Goal: Information Seeking & Learning: Learn about a topic

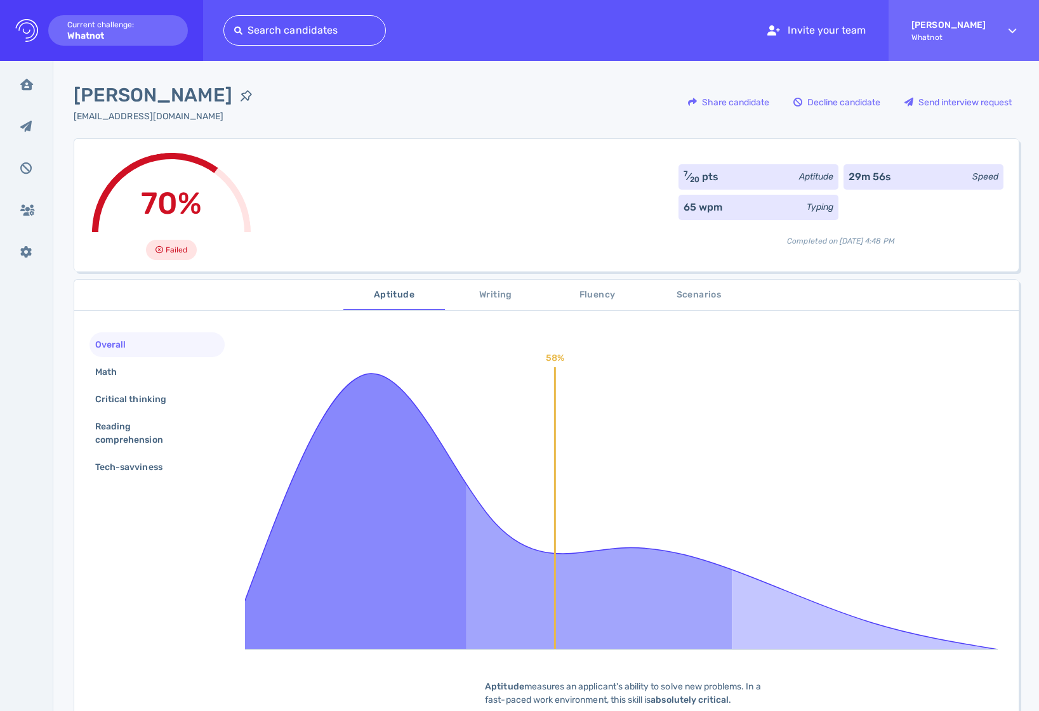
click at [189, 339] on div "Overall" at bounding box center [156, 345] width 135 height 25
click at [477, 291] on span "Writing" at bounding box center [496, 296] width 86 height 16
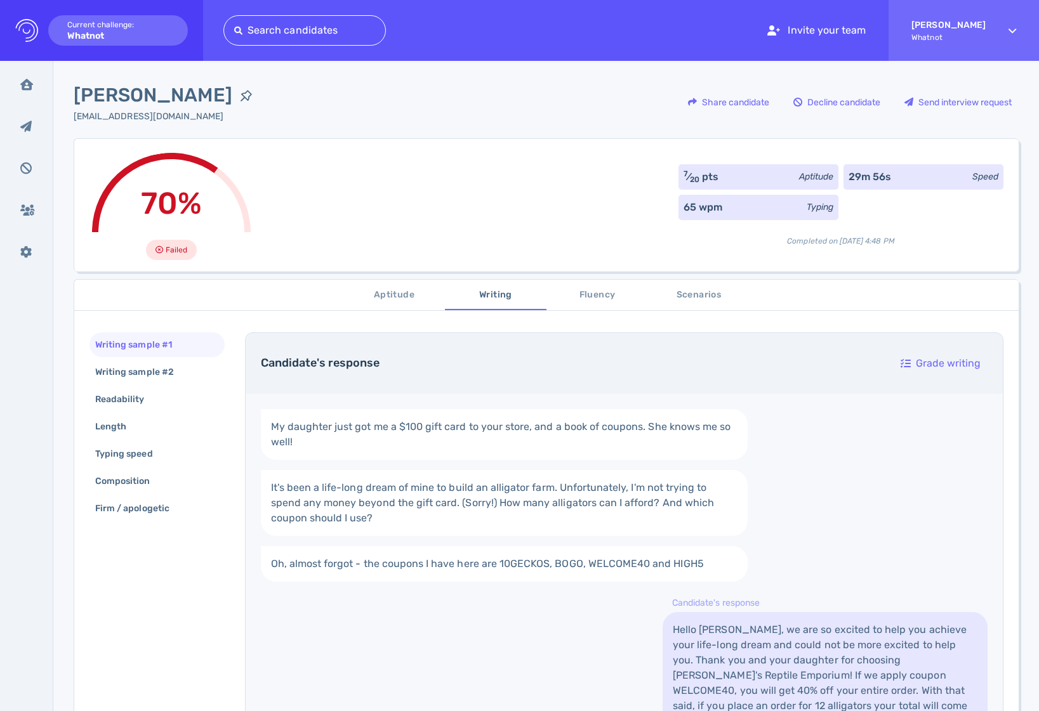
click at [560, 291] on span "Fluency" at bounding box center [597, 296] width 86 height 16
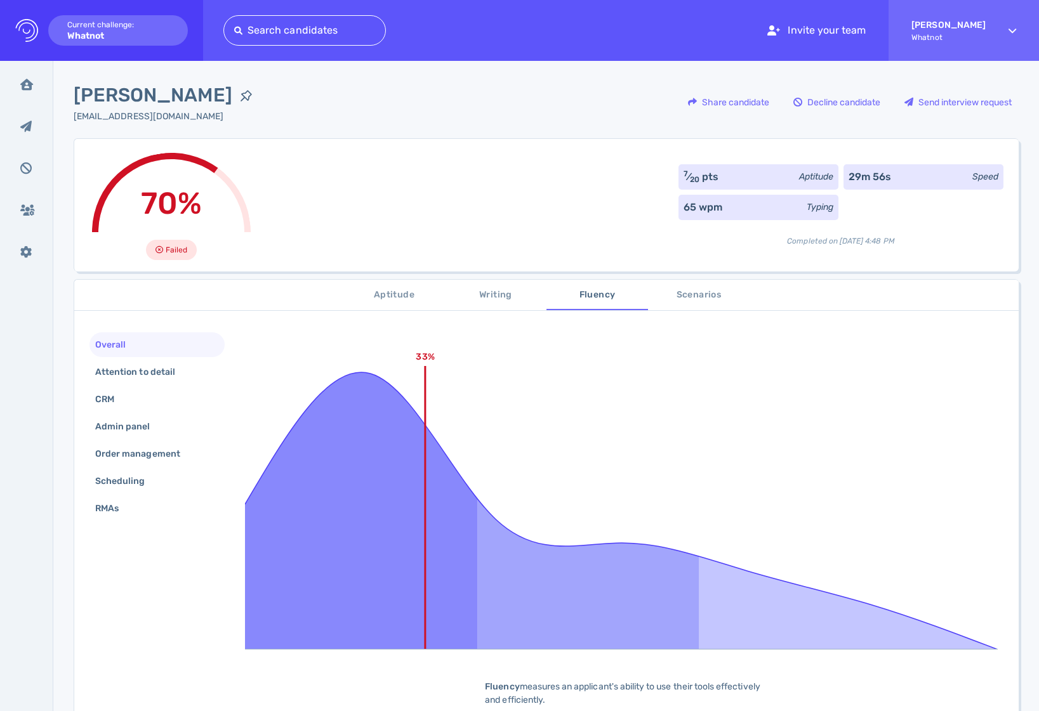
click at [396, 295] on span "Aptitude" at bounding box center [394, 296] width 86 height 16
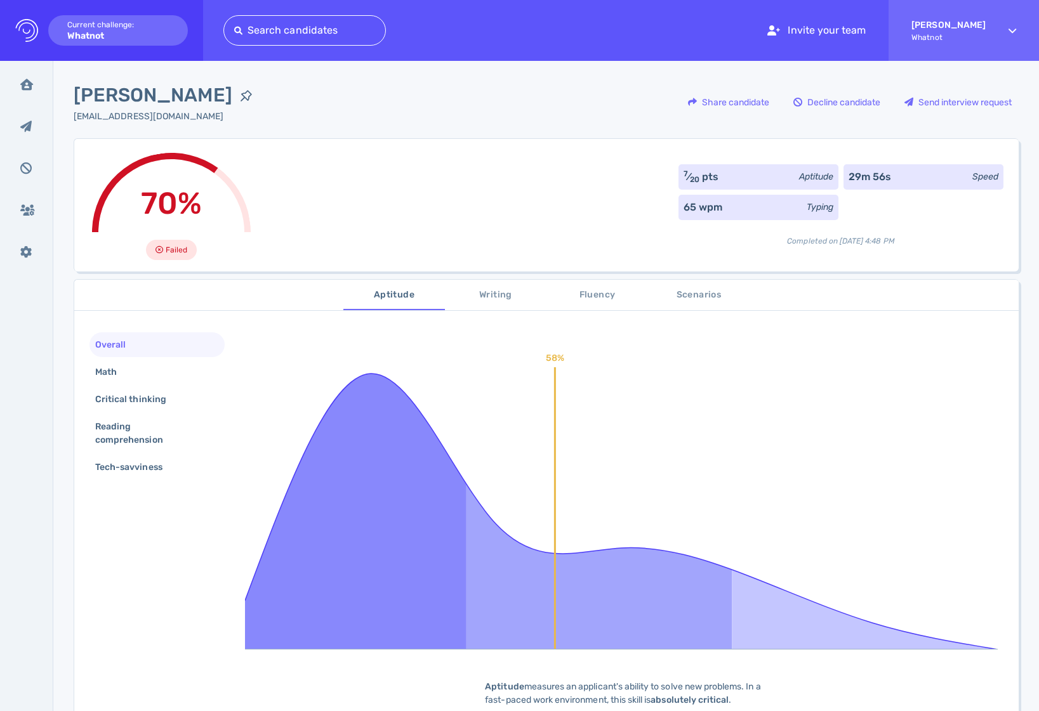
click at [493, 289] on span "Writing" at bounding box center [496, 296] width 86 height 16
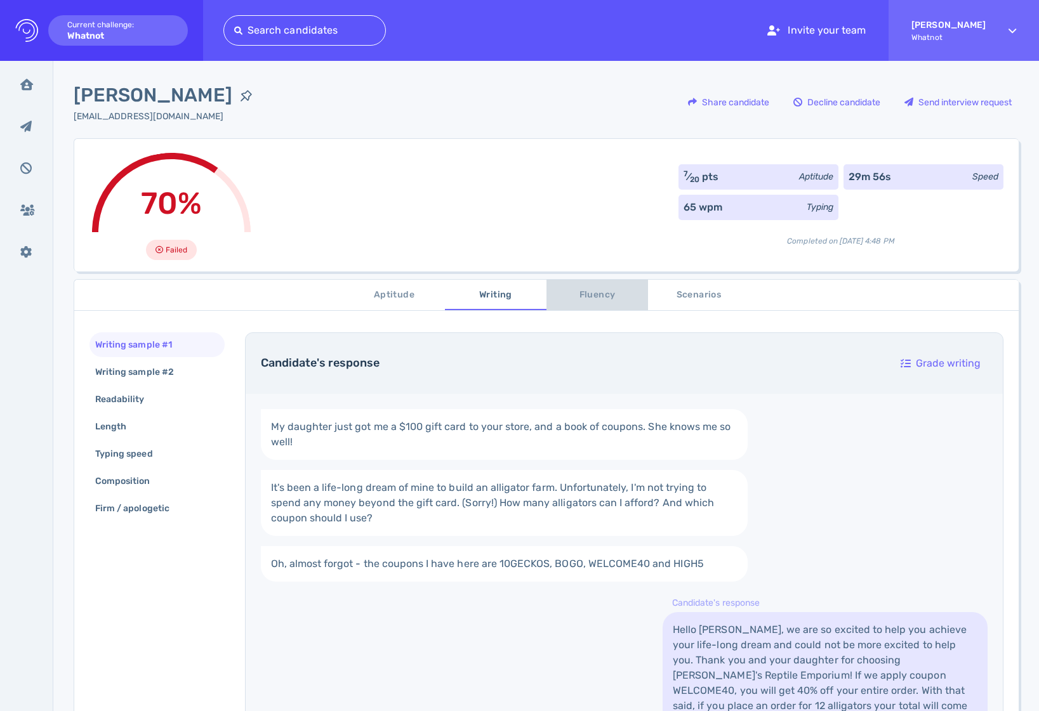
click at [582, 291] on span "Fluency" at bounding box center [597, 296] width 86 height 16
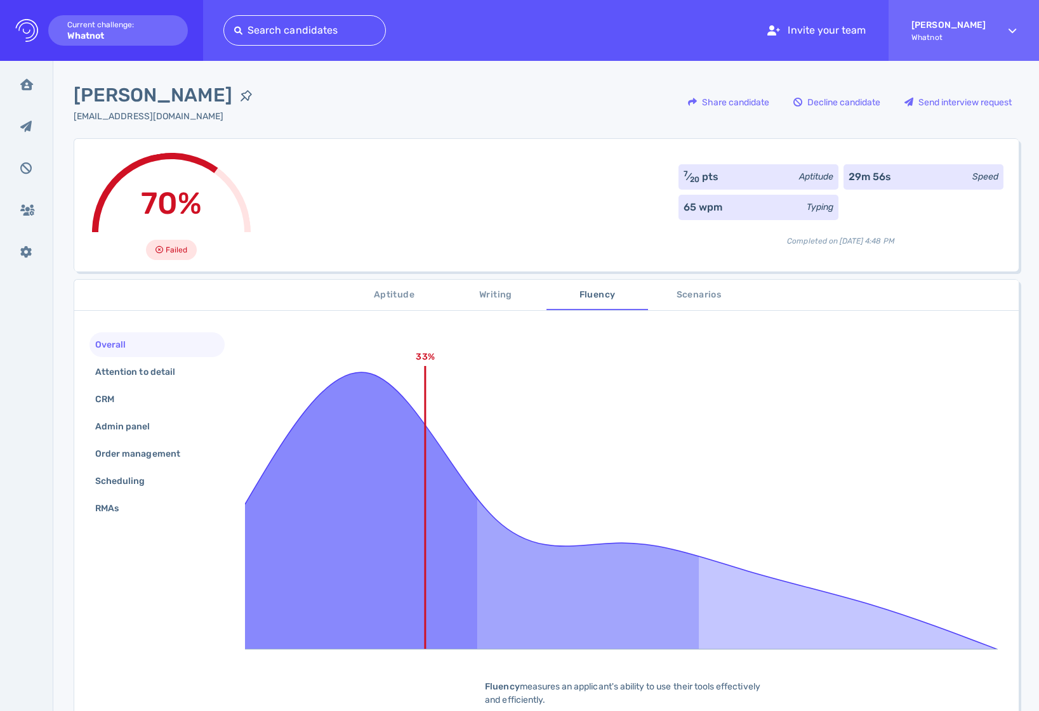
click at [703, 294] on span "Scenarios" at bounding box center [699, 296] width 86 height 16
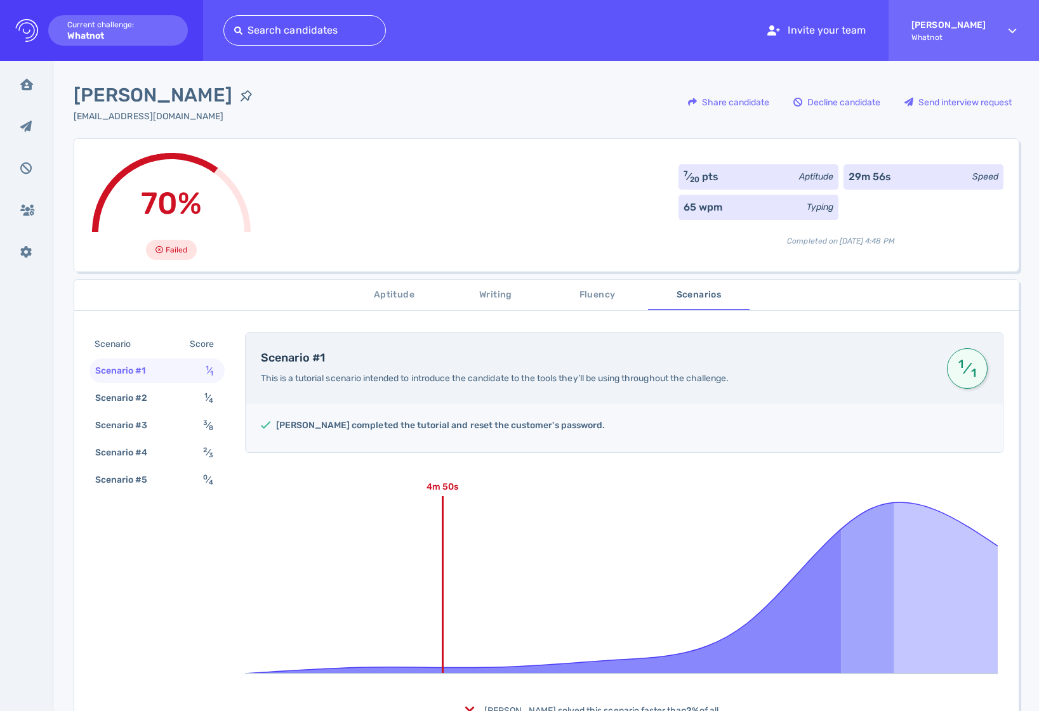
click at [587, 296] on span "Fluency" at bounding box center [597, 296] width 86 height 16
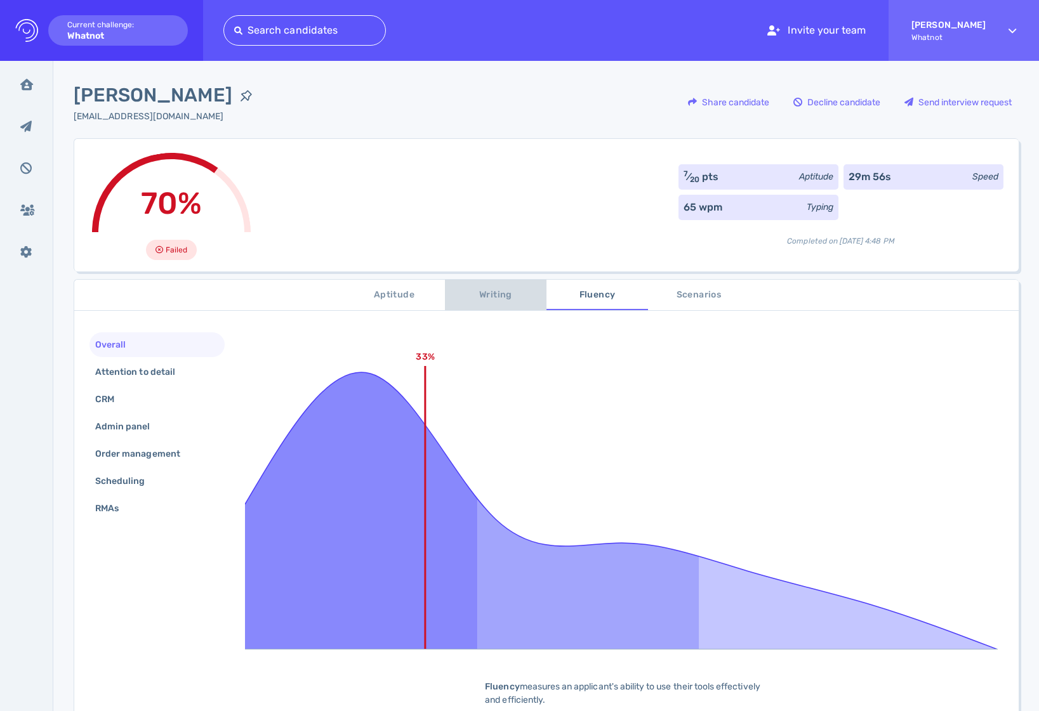
click at [497, 289] on span "Writing" at bounding box center [496, 296] width 86 height 16
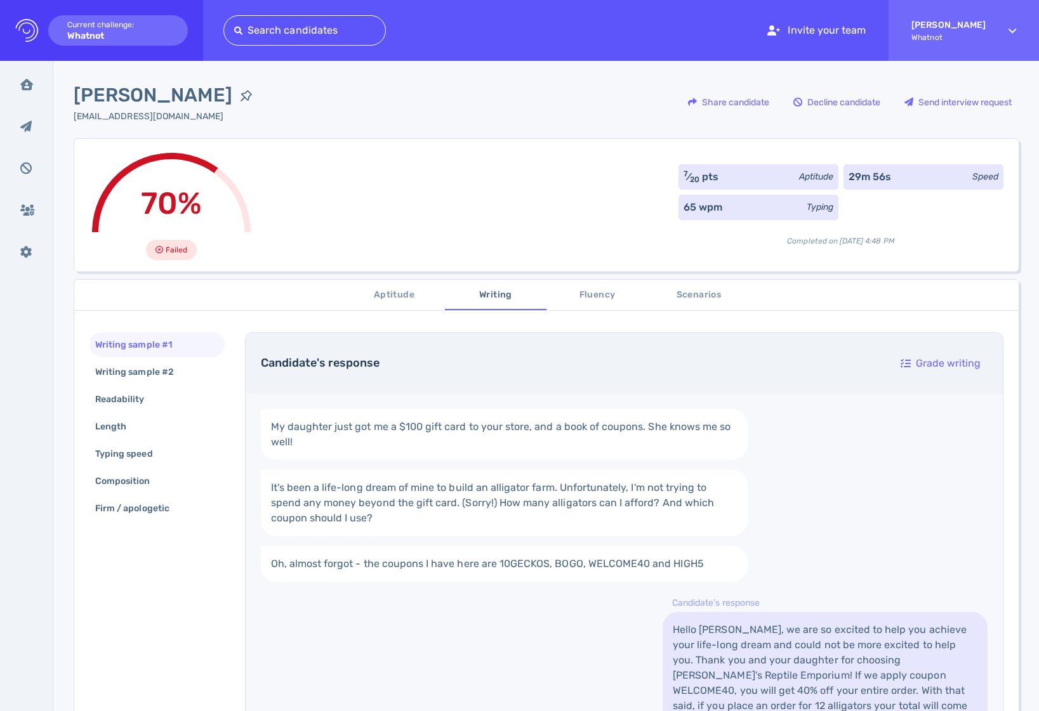
click at [415, 298] on span "Aptitude" at bounding box center [394, 296] width 86 height 16
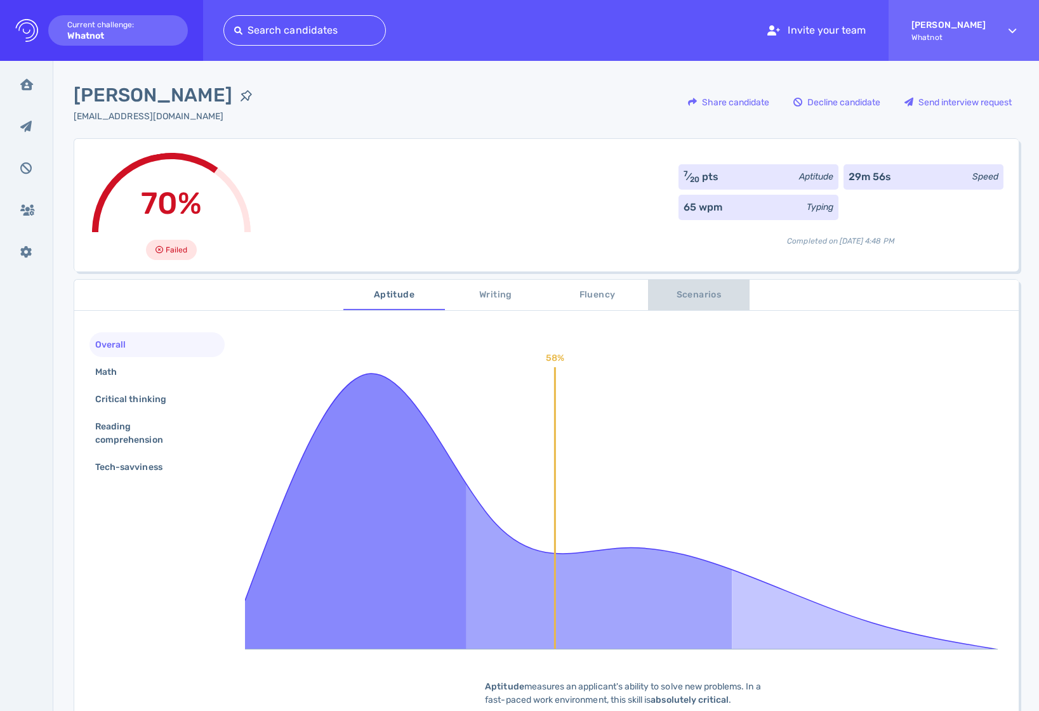
click at [705, 296] on span "Scenarios" at bounding box center [699, 296] width 86 height 16
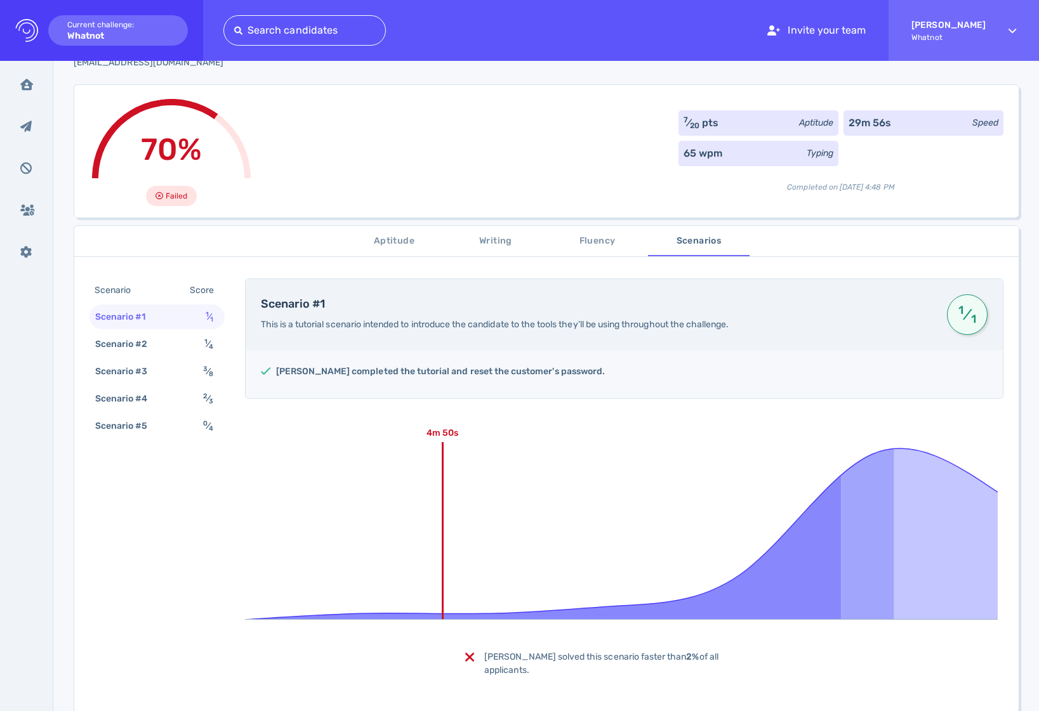
scroll to position [61, 0]
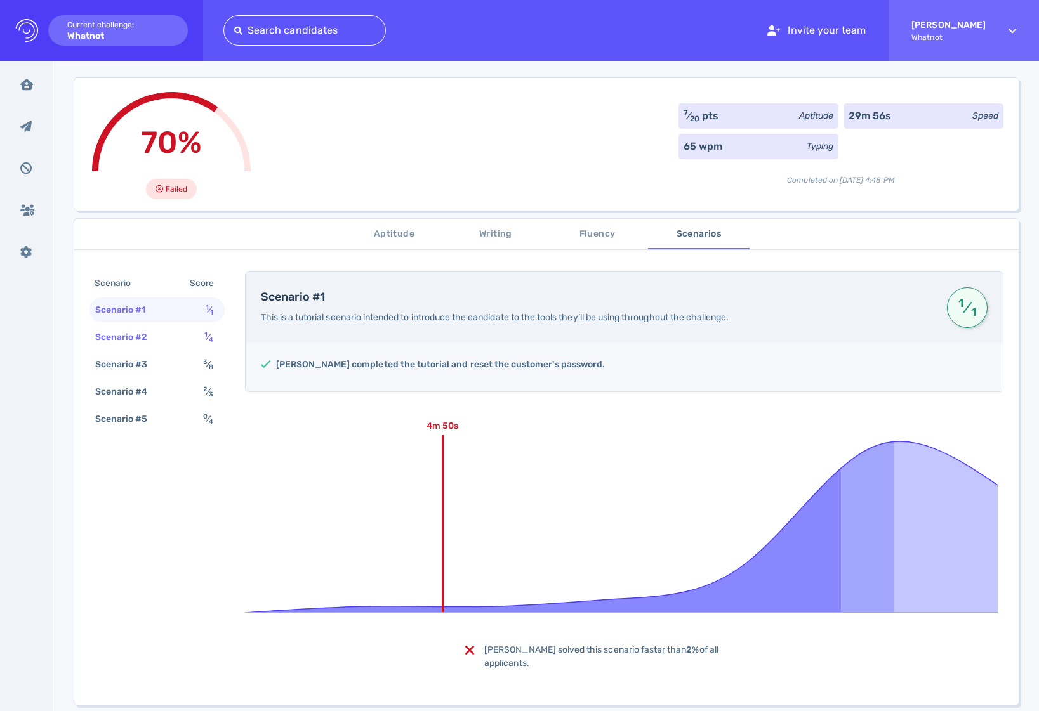
click at [174, 335] on div "Scenario #2 1 ⁄ 4" at bounding box center [156, 337] width 135 height 25
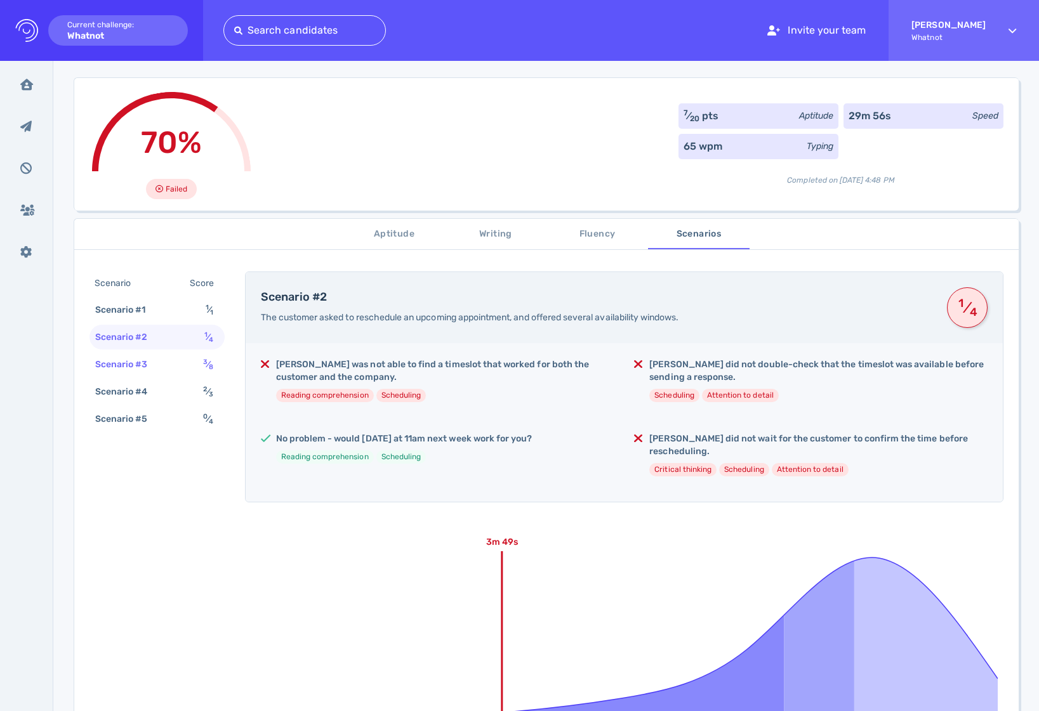
click at [171, 363] on div "Scenario #3 3 ⁄ 8" at bounding box center [156, 364] width 135 height 25
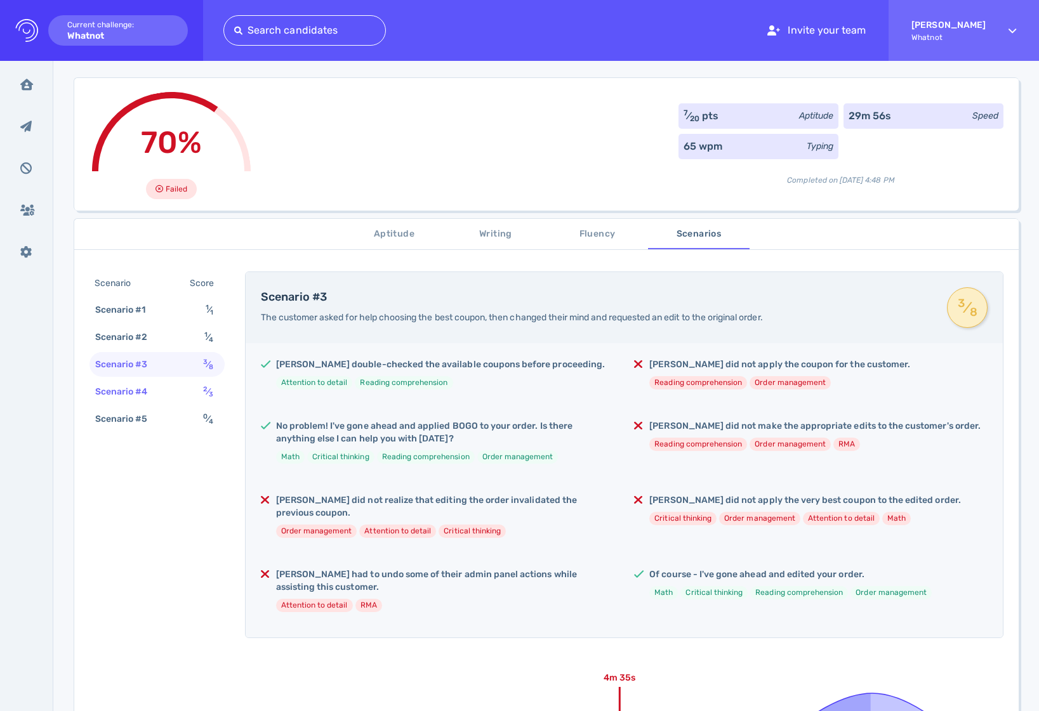
click at [176, 390] on div "Scenario #4 2 ⁄ 3" at bounding box center [156, 392] width 135 height 25
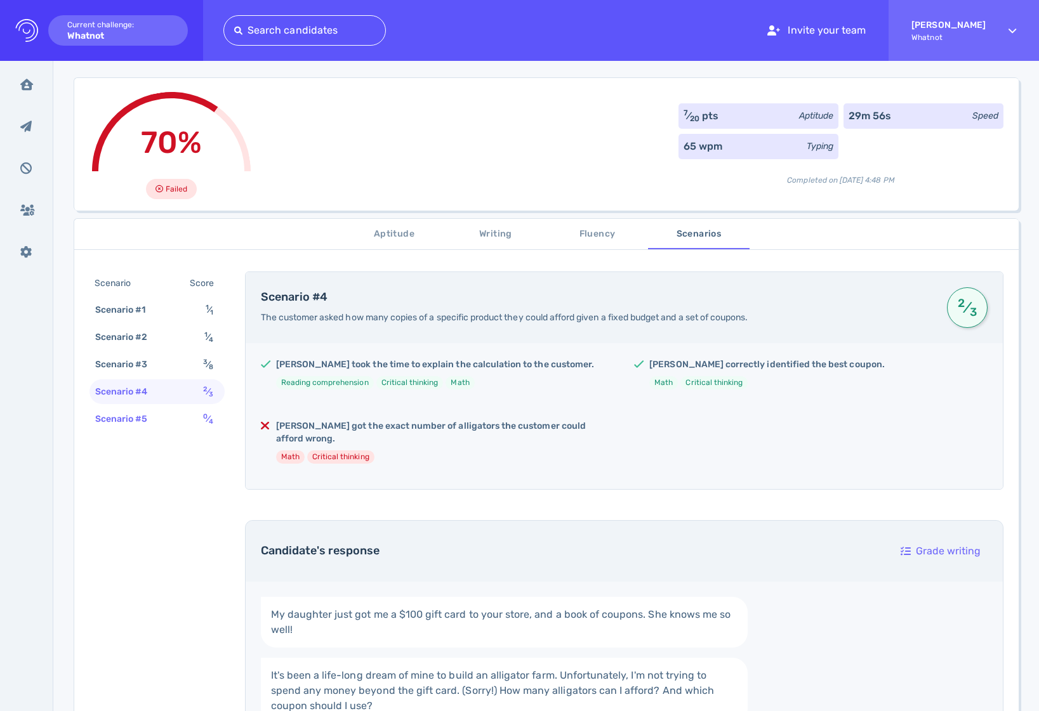
click at [185, 422] on div "Scenario #5 0 ⁄ 4" at bounding box center [156, 419] width 135 height 25
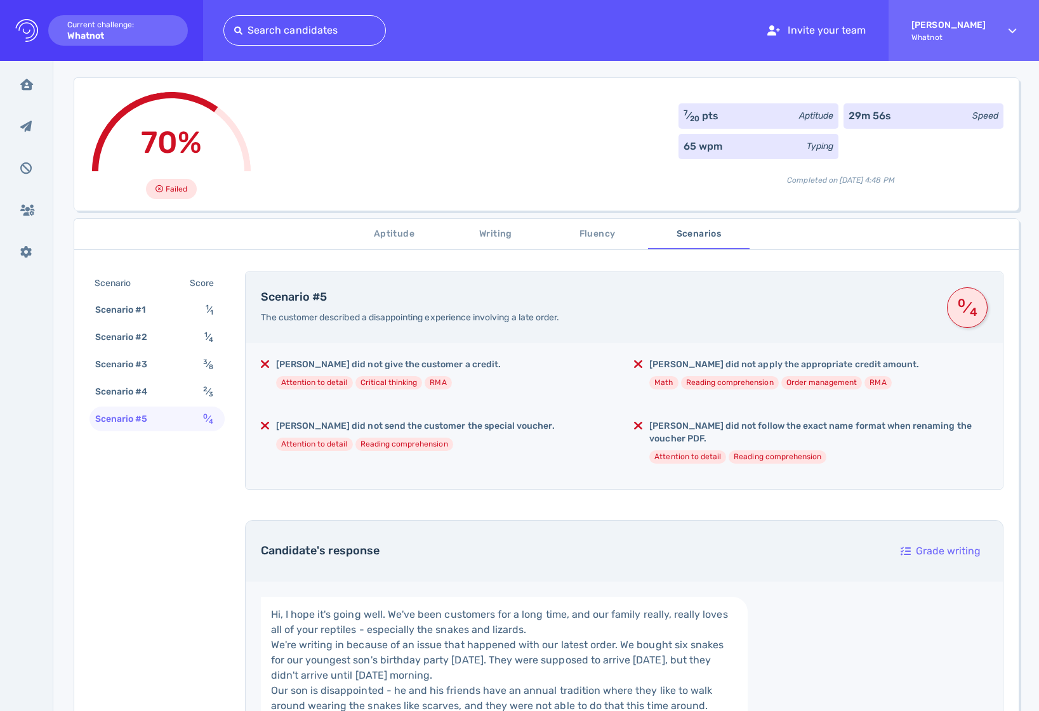
click at [508, 235] on span "Writing" at bounding box center [496, 235] width 86 height 16
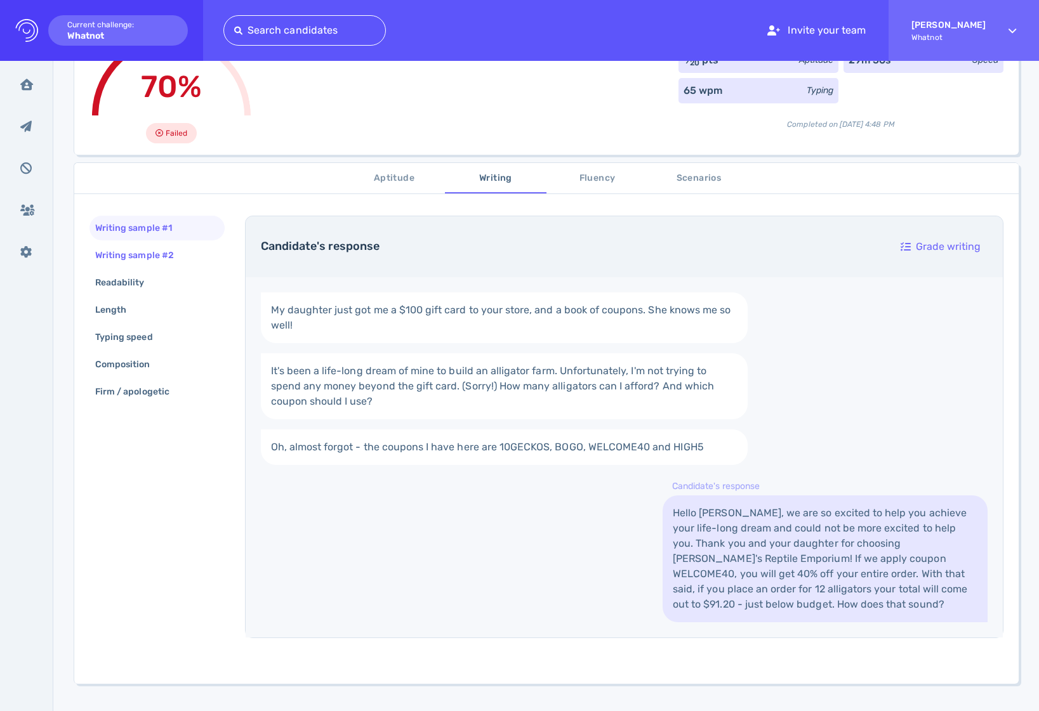
click at [132, 250] on div "Writing sample #2" at bounding box center [141, 255] width 96 height 18
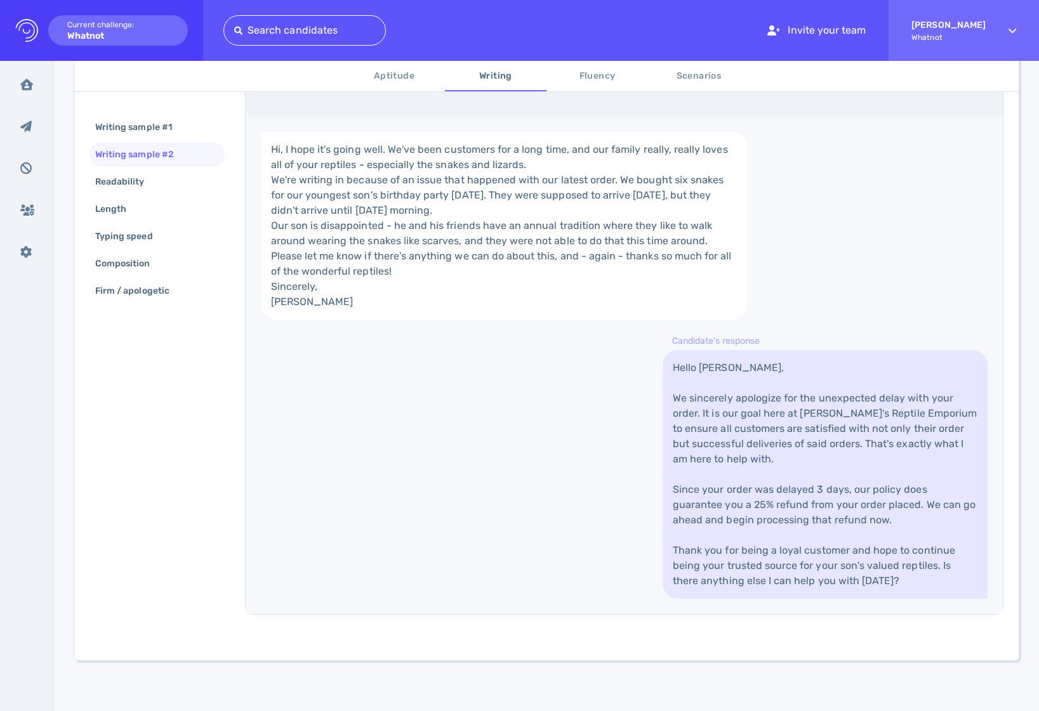
scroll to position [430, 0]
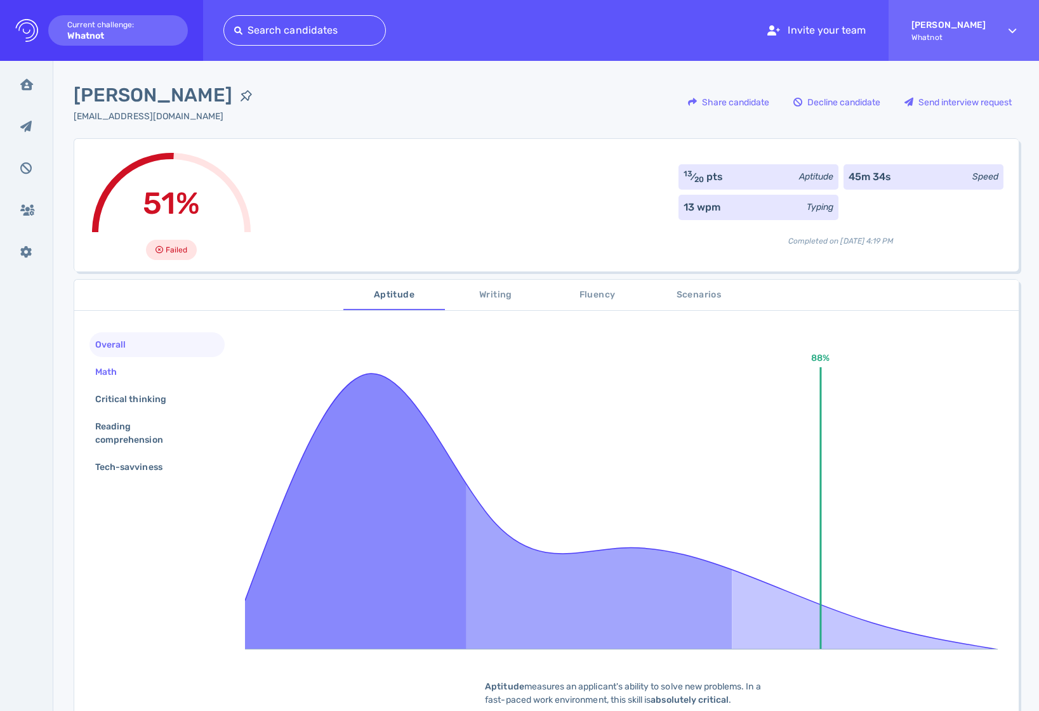
drag, startPoint x: 138, startPoint y: 357, endPoint x: 138, endPoint y: 364, distance: 7.0
click at [138, 357] on div "Overall" at bounding box center [156, 345] width 135 height 25
click at [138, 364] on div "Math" at bounding box center [156, 372] width 135 height 25
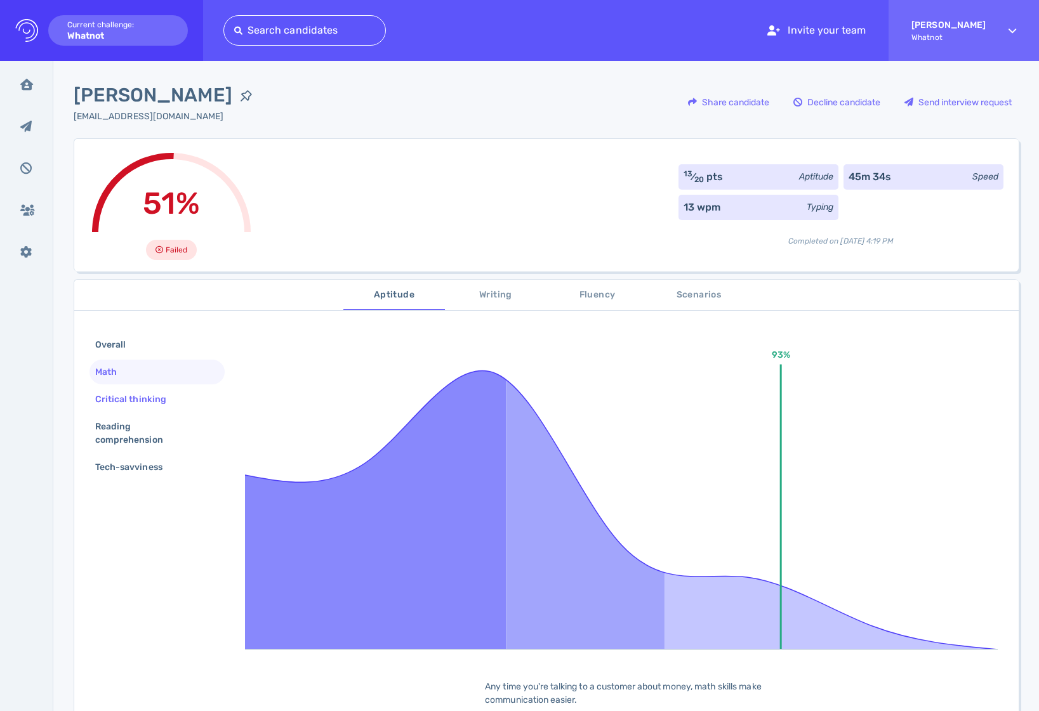
click at [143, 388] on div "Critical thinking" at bounding box center [156, 399] width 135 height 25
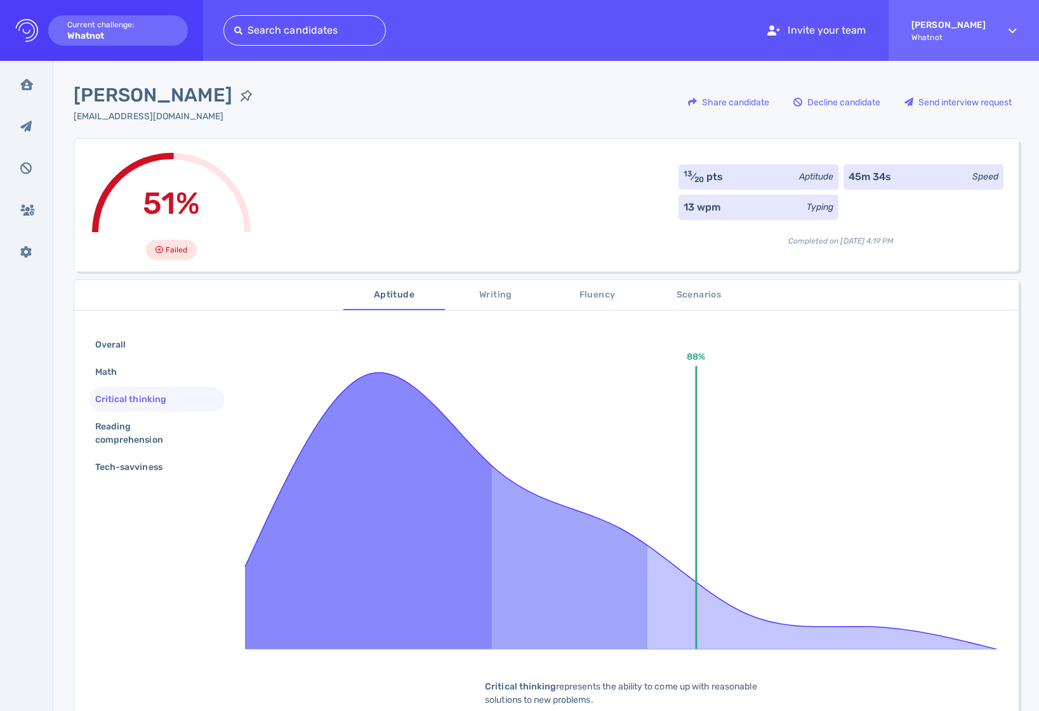
click at [142, 406] on div "Critical thinking" at bounding box center [137, 399] width 89 height 18
click at [142, 422] on div "Reading comprehension" at bounding box center [152, 434] width 119 height 32
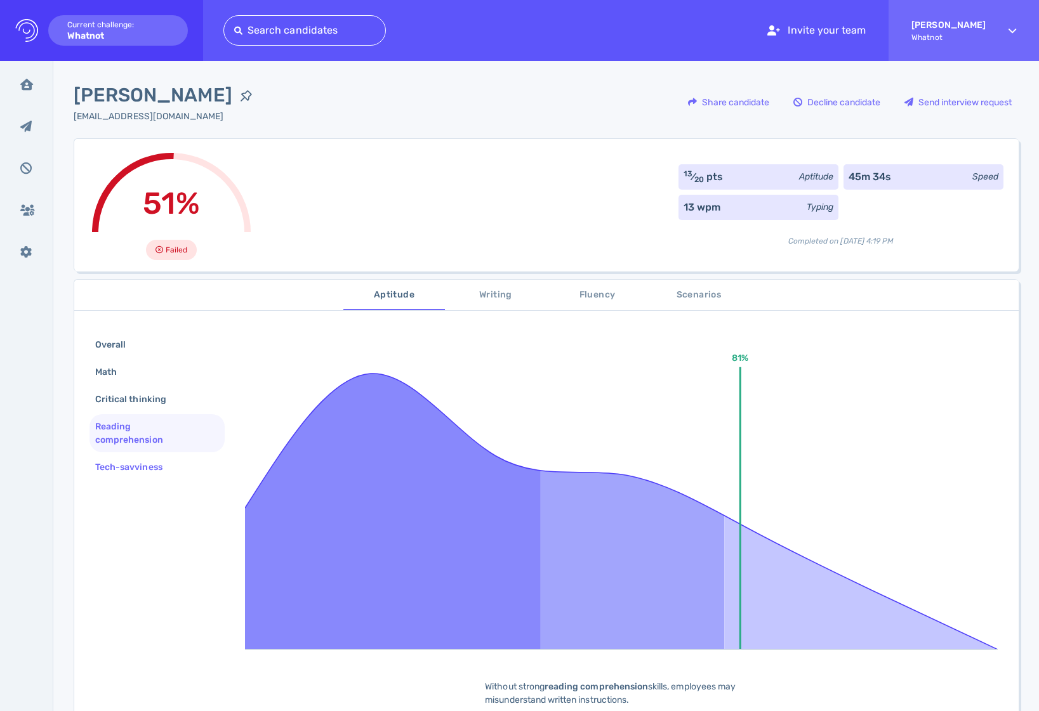
click at [147, 466] on div "Tech-savviness" at bounding box center [135, 467] width 85 height 18
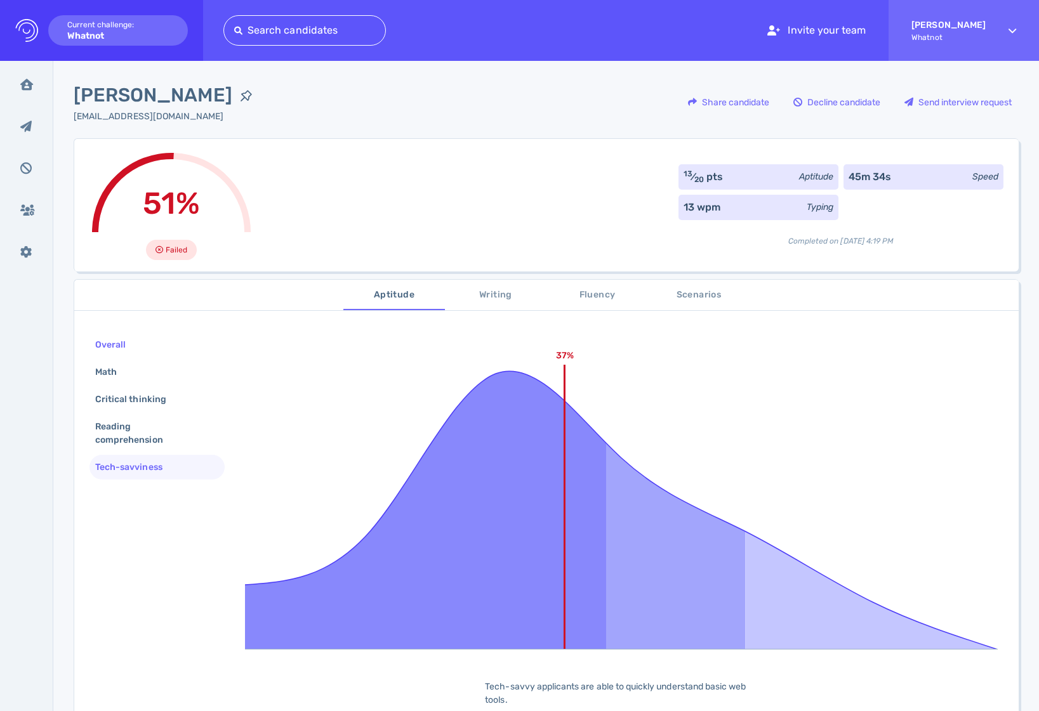
click at [152, 336] on div "Overall" at bounding box center [156, 345] width 135 height 25
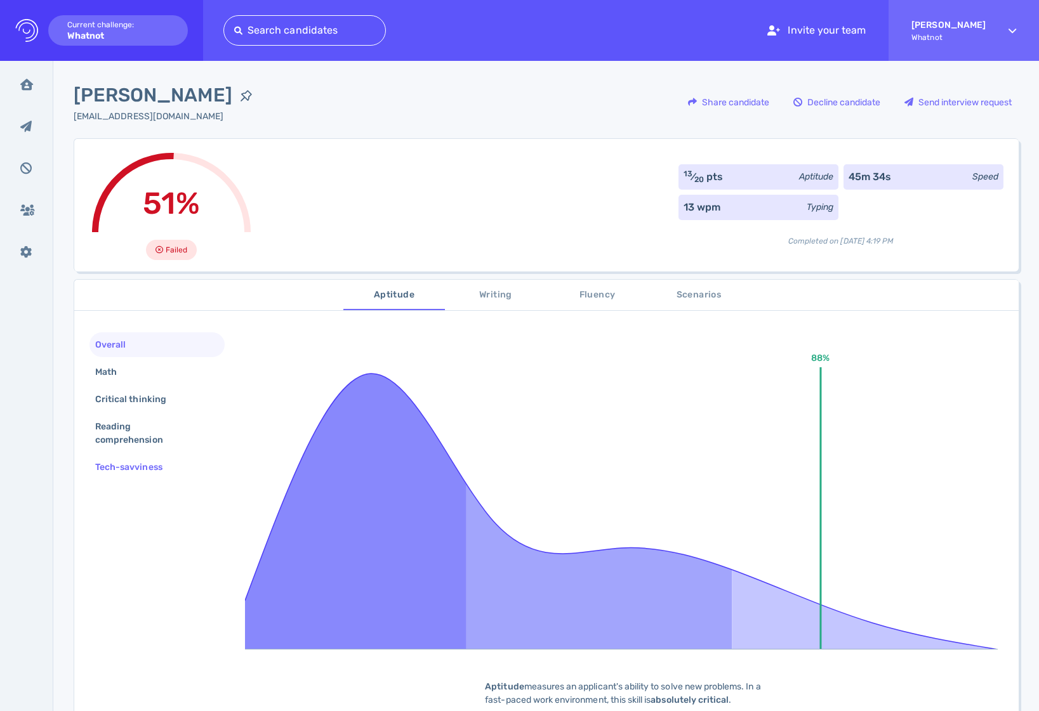
click at [154, 466] on div "Tech-savviness" at bounding box center [135, 467] width 85 height 18
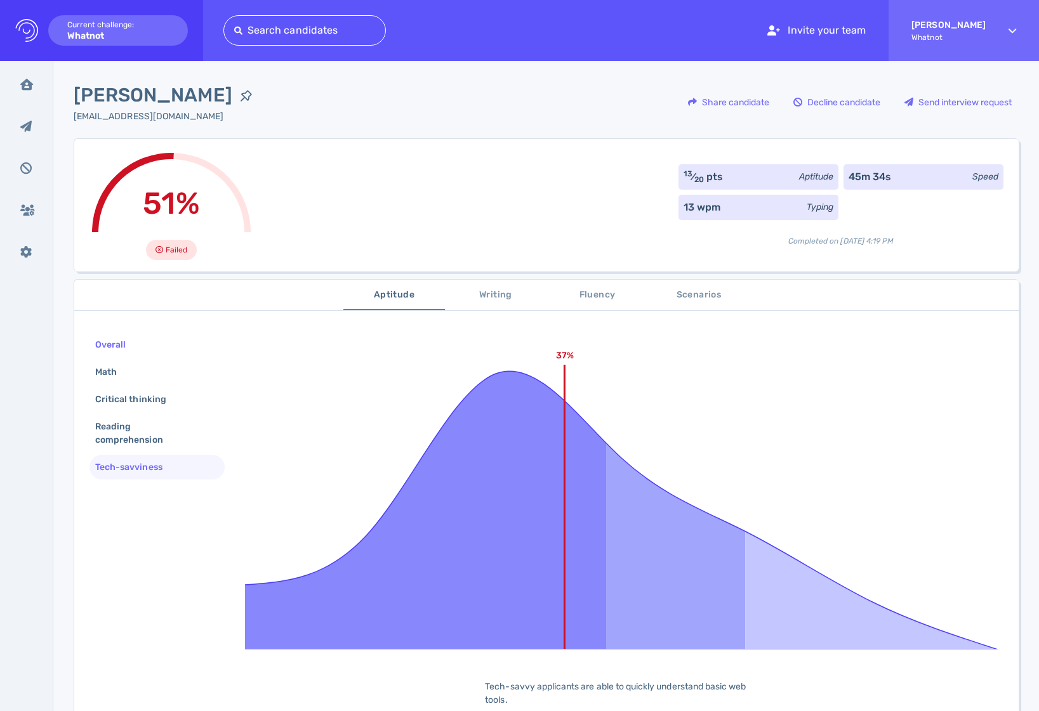
click at [135, 342] on div "Overall" at bounding box center [117, 345] width 48 height 18
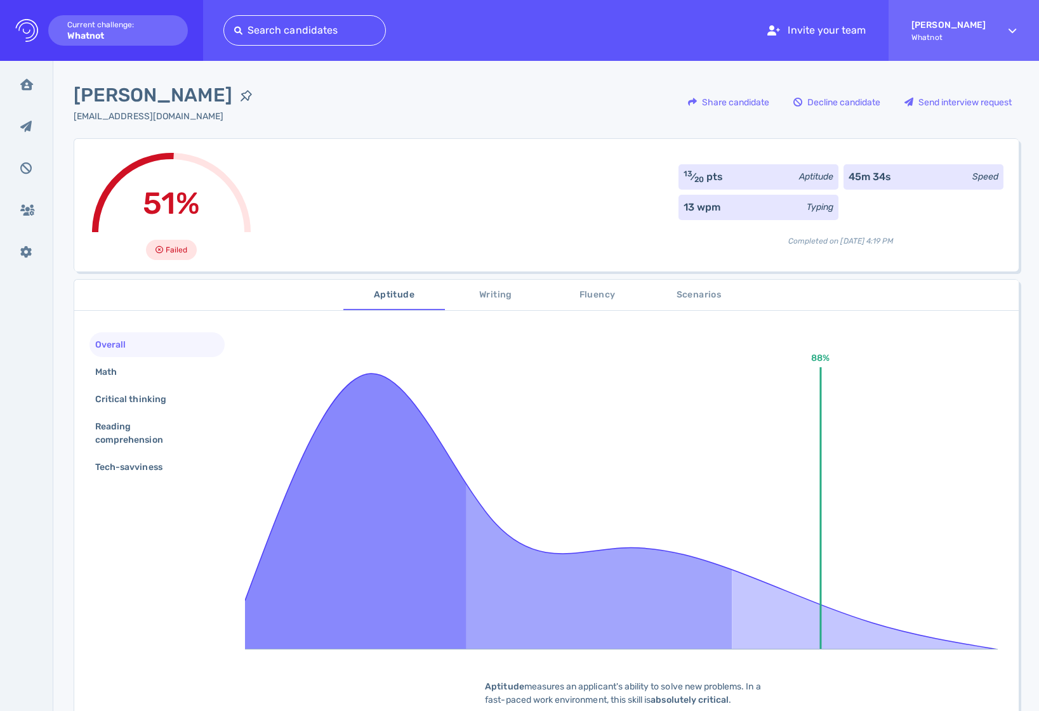
click at [513, 288] on span "Writing" at bounding box center [496, 296] width 86 height 16
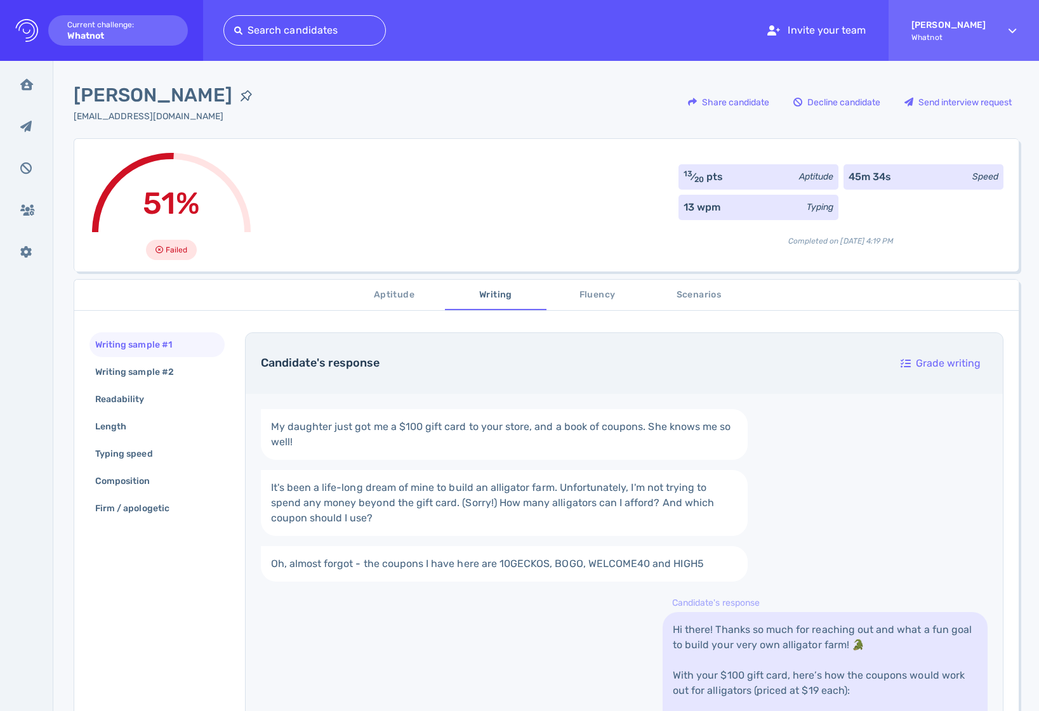
click at [599, 298] on span "Fluency" at bounding box center [597, 296] width 86 height 16
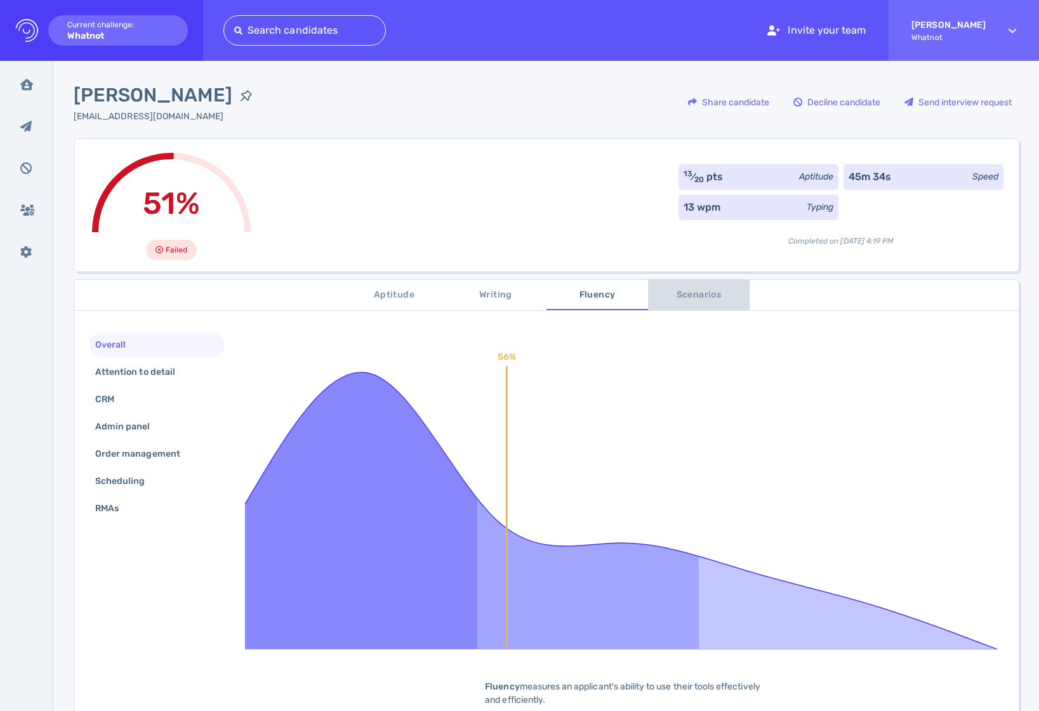
click at [734, 283] on button "Scenarios" at bounding box center [699, 295] width 102 height 30
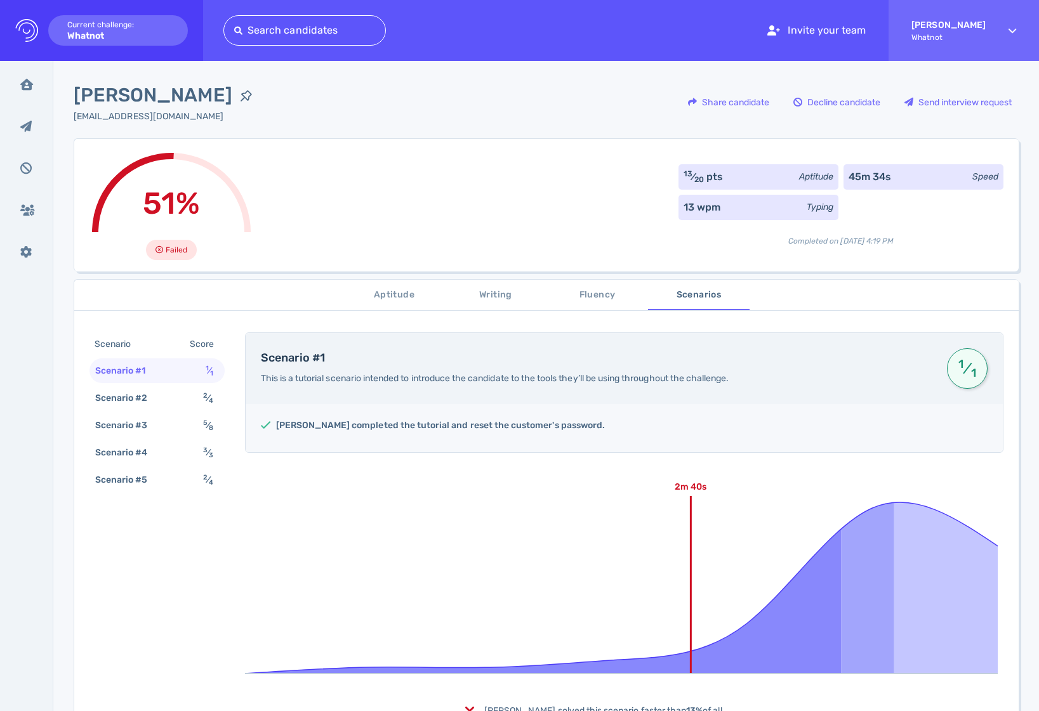
click at [507, 294] on span "Writing" at bounding box center [496, 296] width 86 height 16
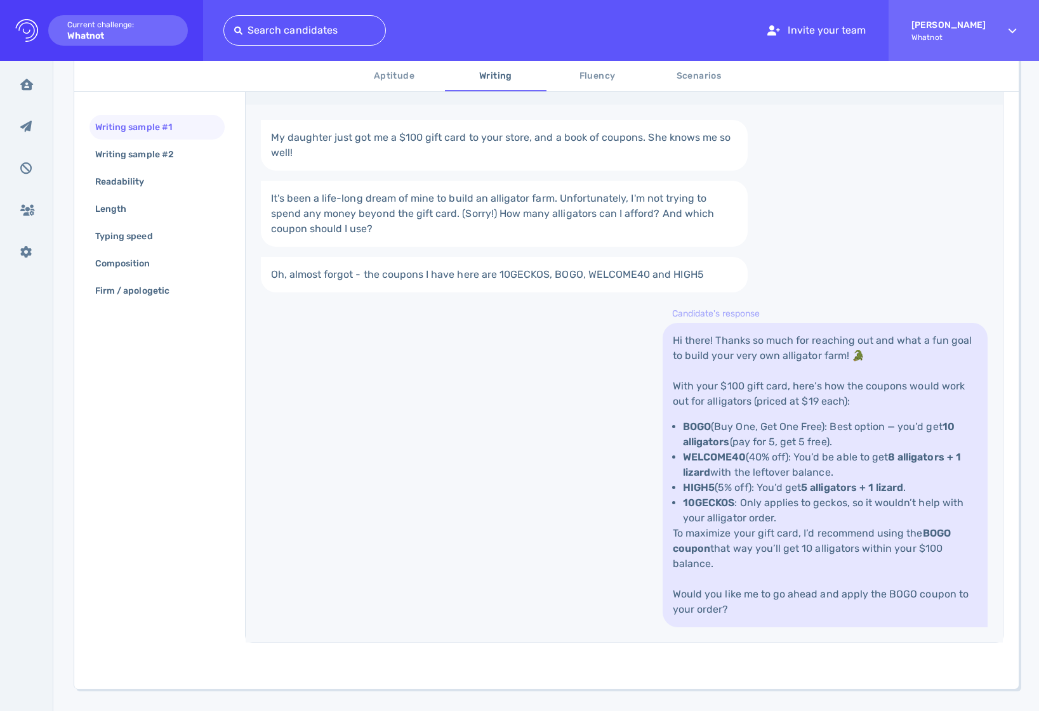
scroll to position [313, 0]
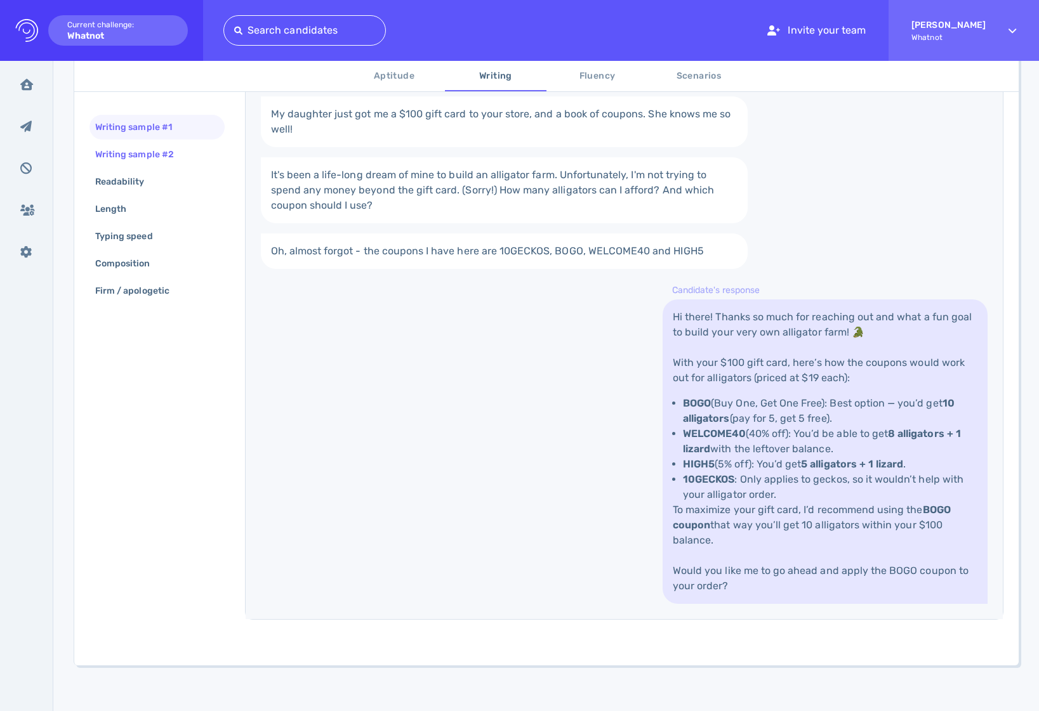
click at [150, 144] on div "Writing sample #2" at bounding box center [156, 154] width 135 height 25
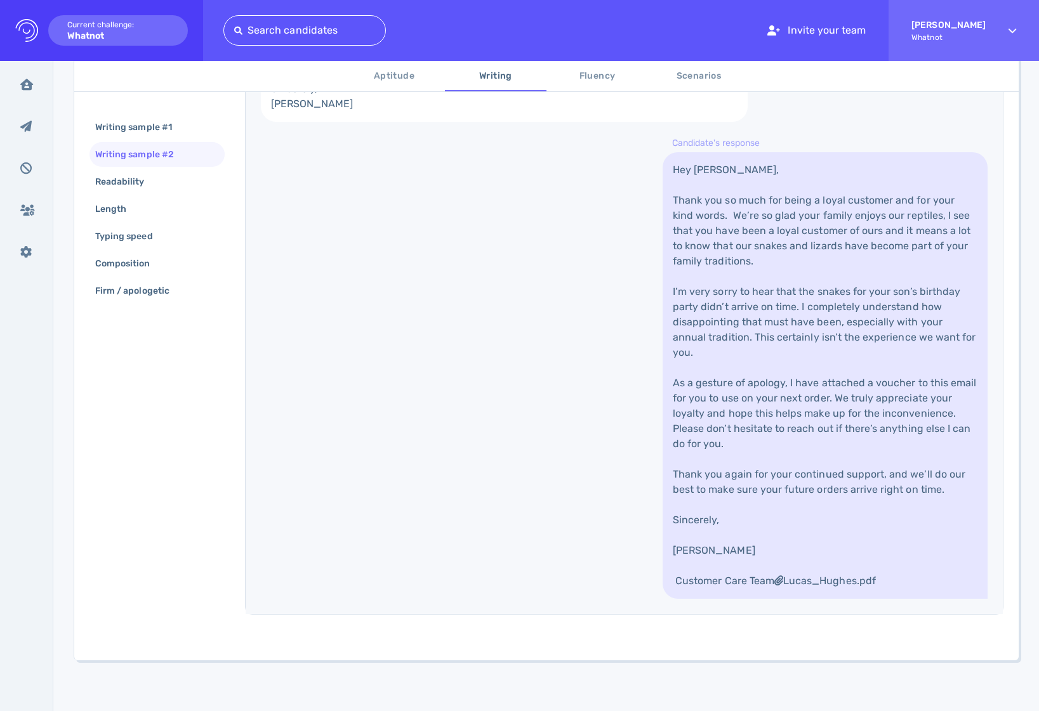
scroll to position [579, 0]
click at [155, 182] on div "Readability" at bounding box center [126, 182] width 67 height 18
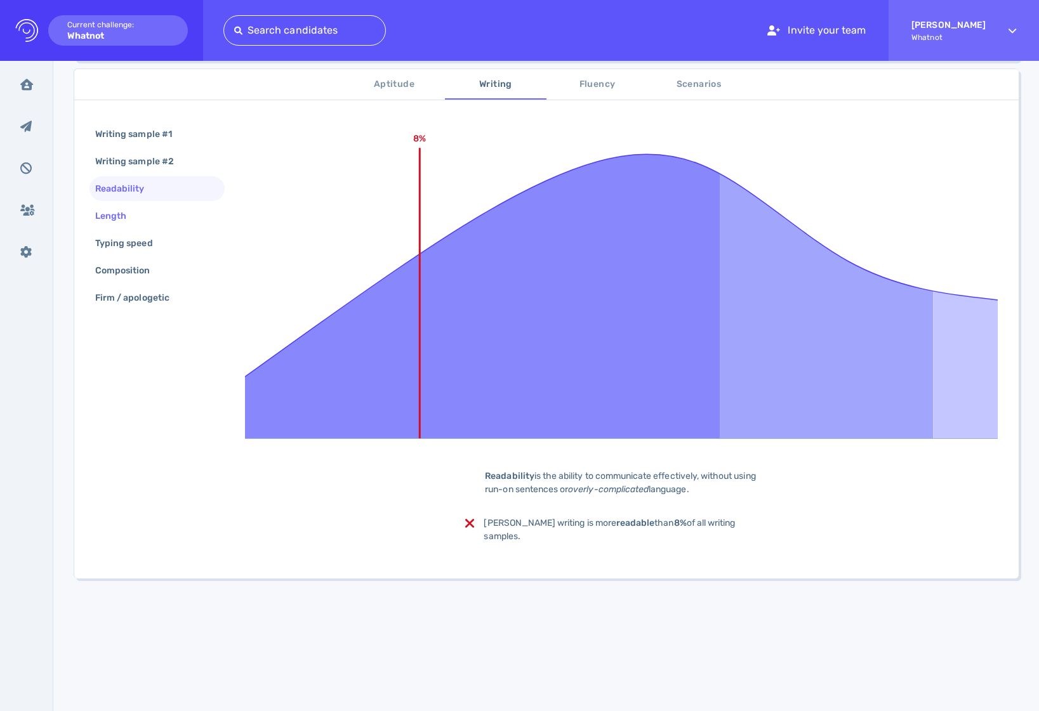
click at [147, 215] on div "Length" at bounding box center [156, 216] width 135 height 25
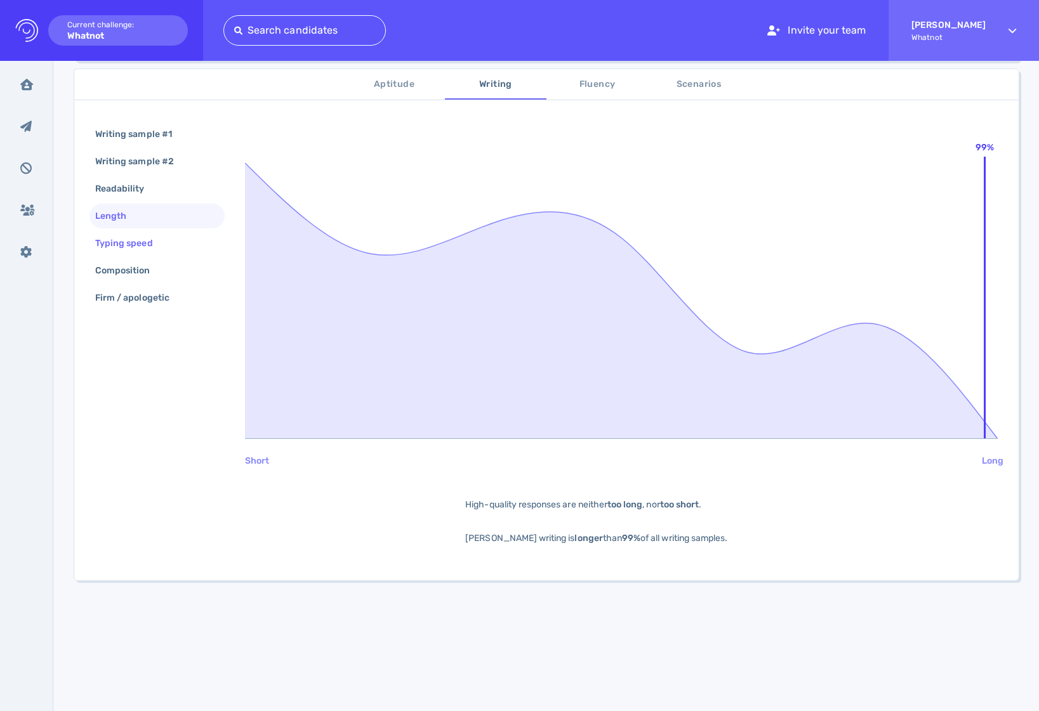
click at [149, 248] on div "Typing speed" at bounding box center [131, 243] width 76 height 18
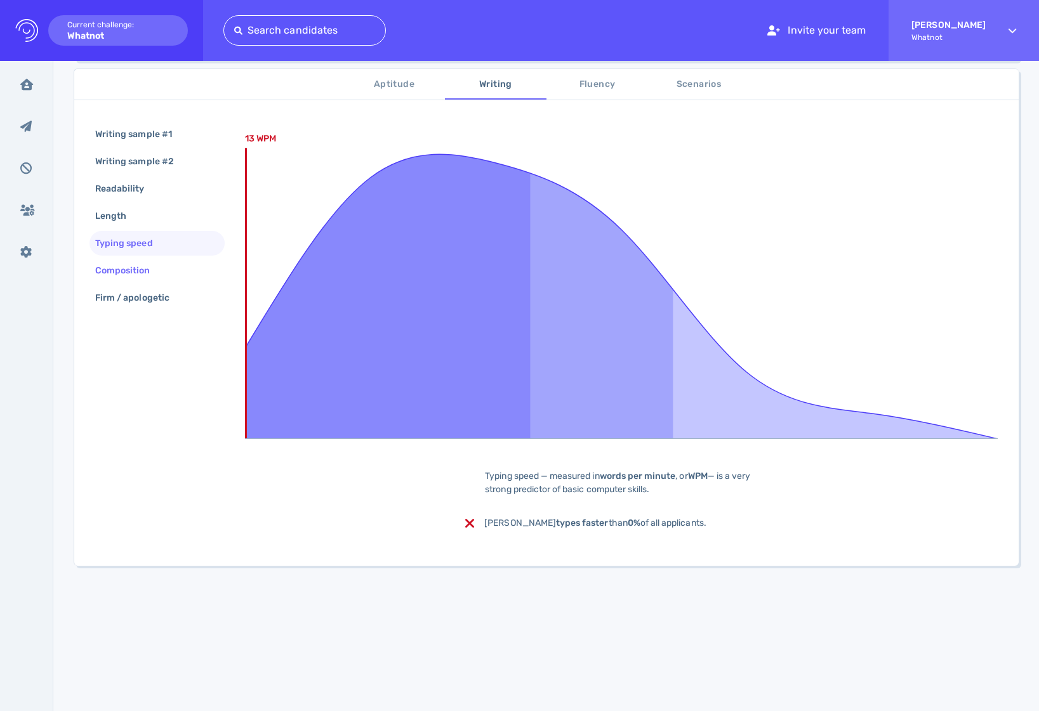
click at [154, 274] on div "Composition" at bounding box center [129, 270] width 73 height 18
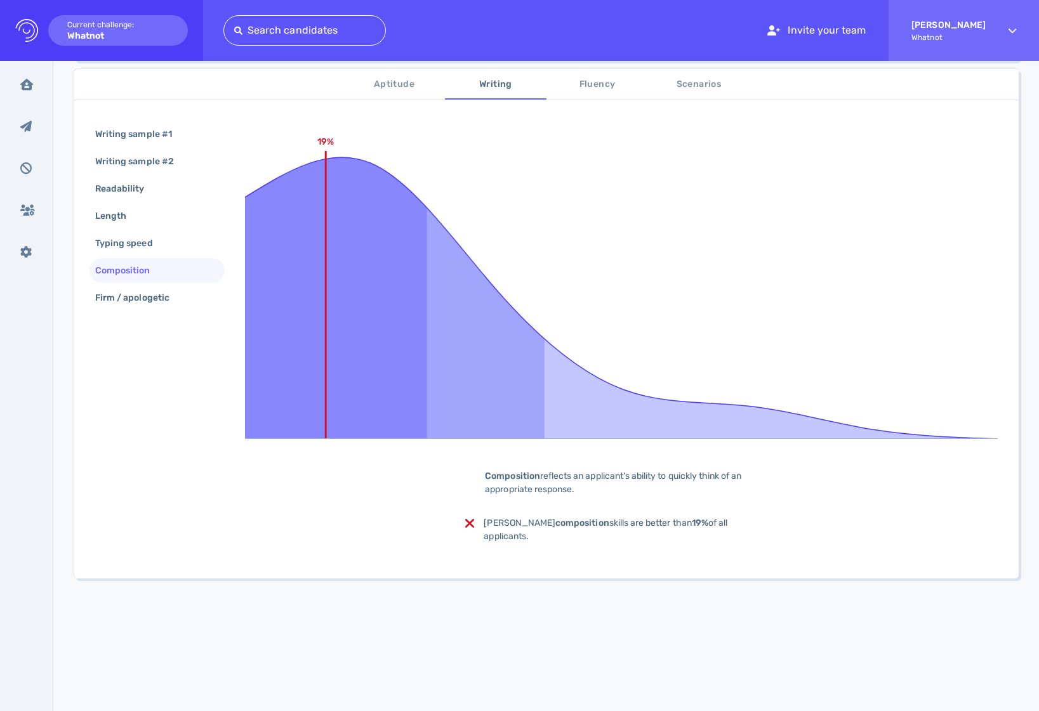
scroll to position [0, 0]
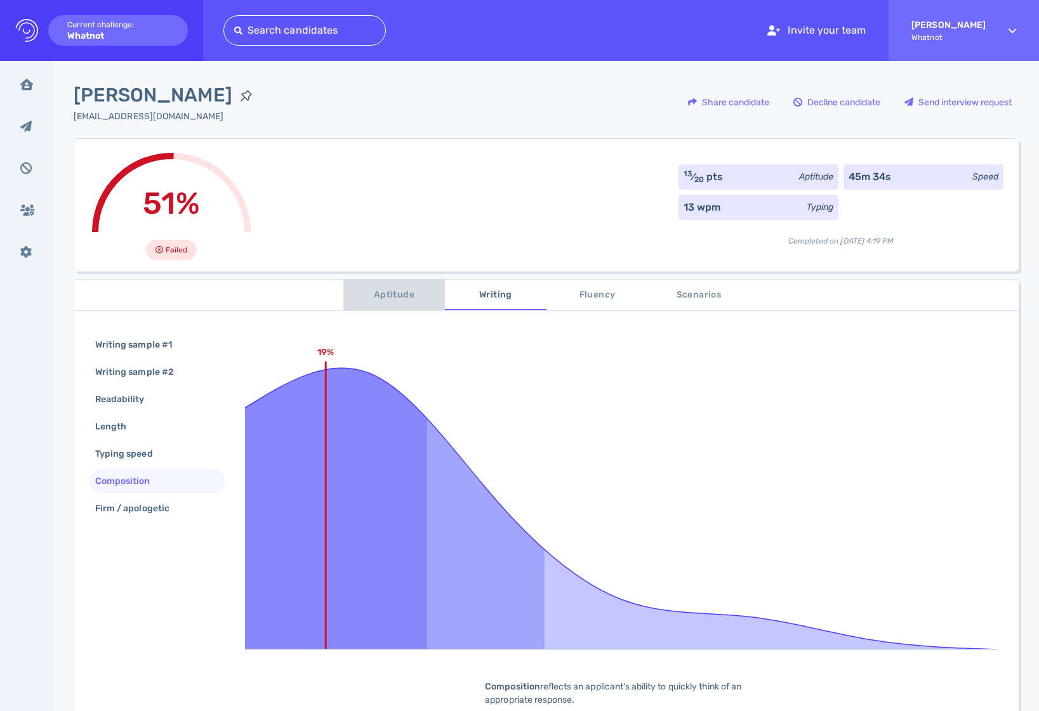
click at [390, 296] on span "Aptitude" at bounding box center [394, 296] width 86 height 16
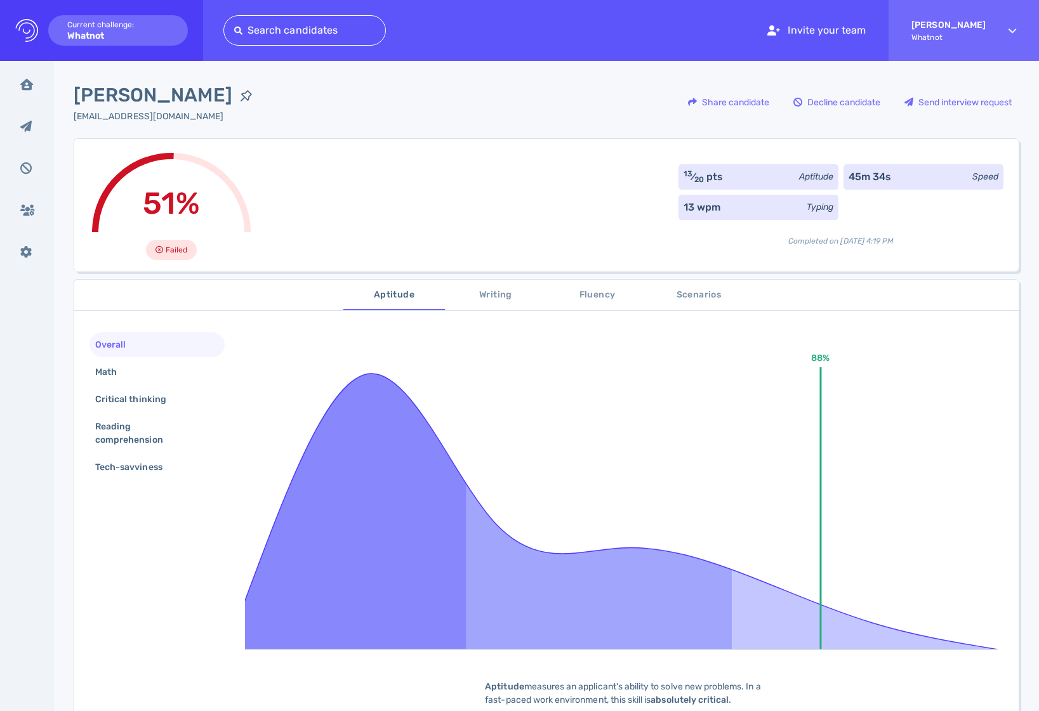
click at [492, 295] on span "Writing" at bounding box center [496, 296] width 86 height 16
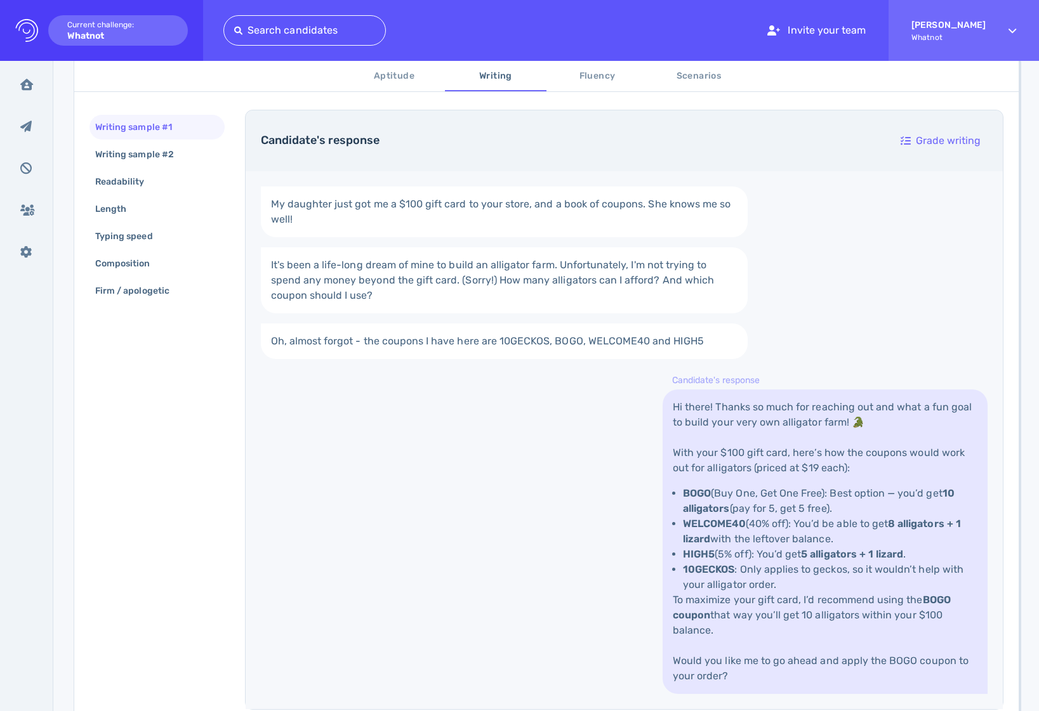
scroll to position [225, 0]
click at [588, 79] on span "Fluency" at bounding box center [597, 77] width 86 height 16
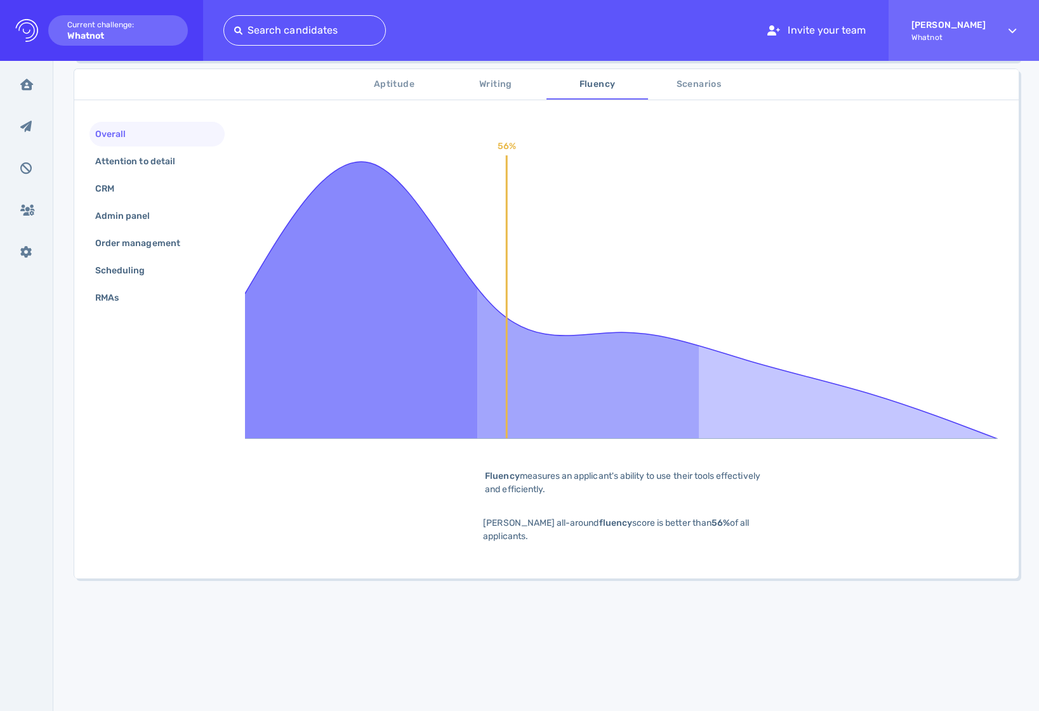
scroll to position [196, 0]
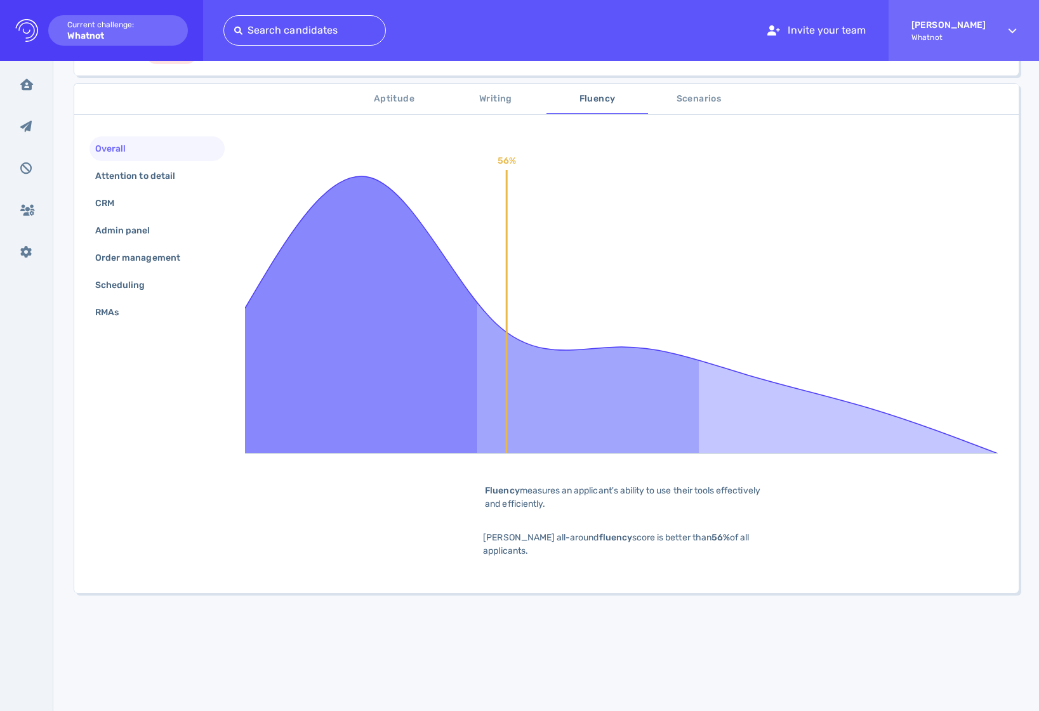
click at [704, 101] on span "Scenarios" at bounding box center [699, 99] width 86 height 16
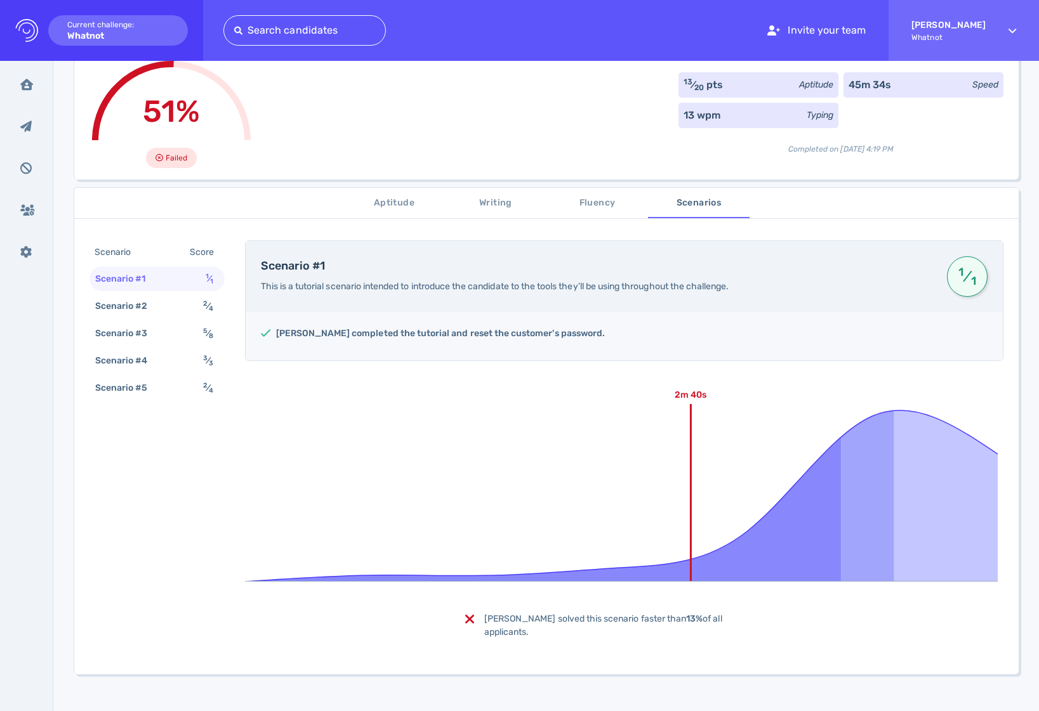
scroll to position [0, 0]
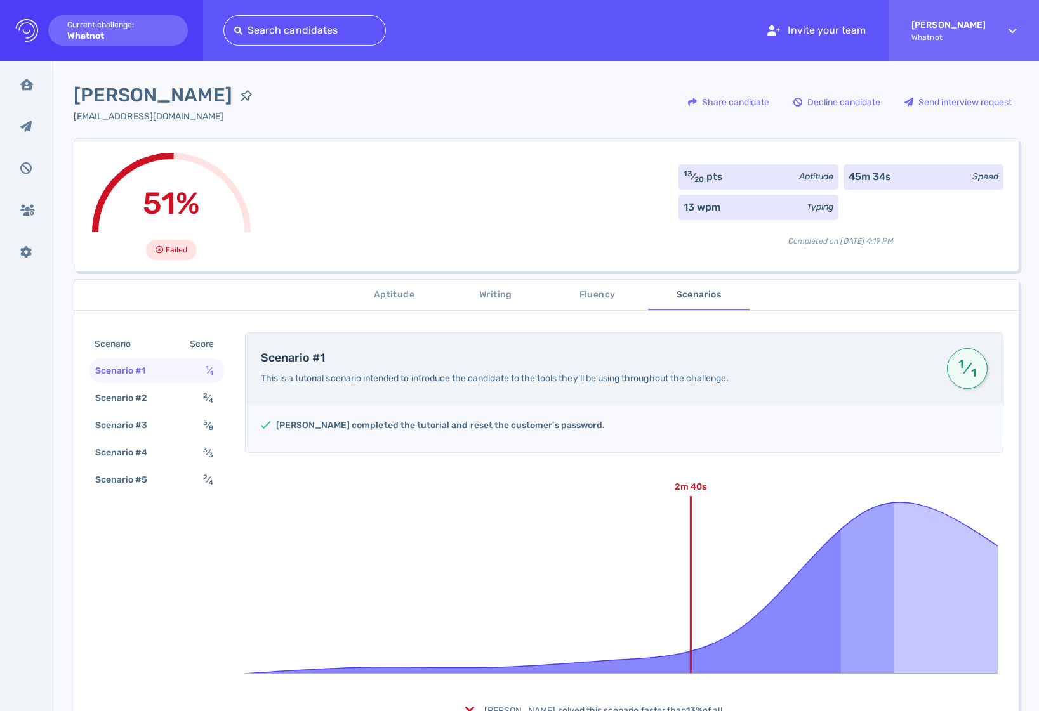
click at [489, 298] on span "Writing" at bounding box center [496, 296] width 86 height 16
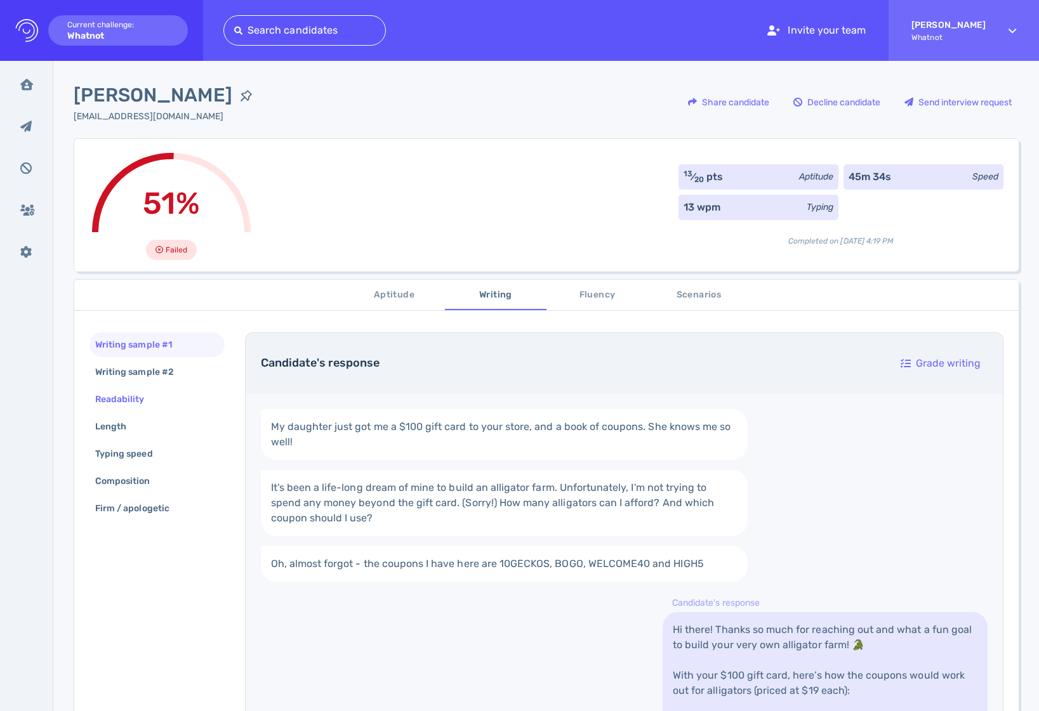
click at [123, 406] on div "Readability" at bounding box center [126, 399] width 67 height 18
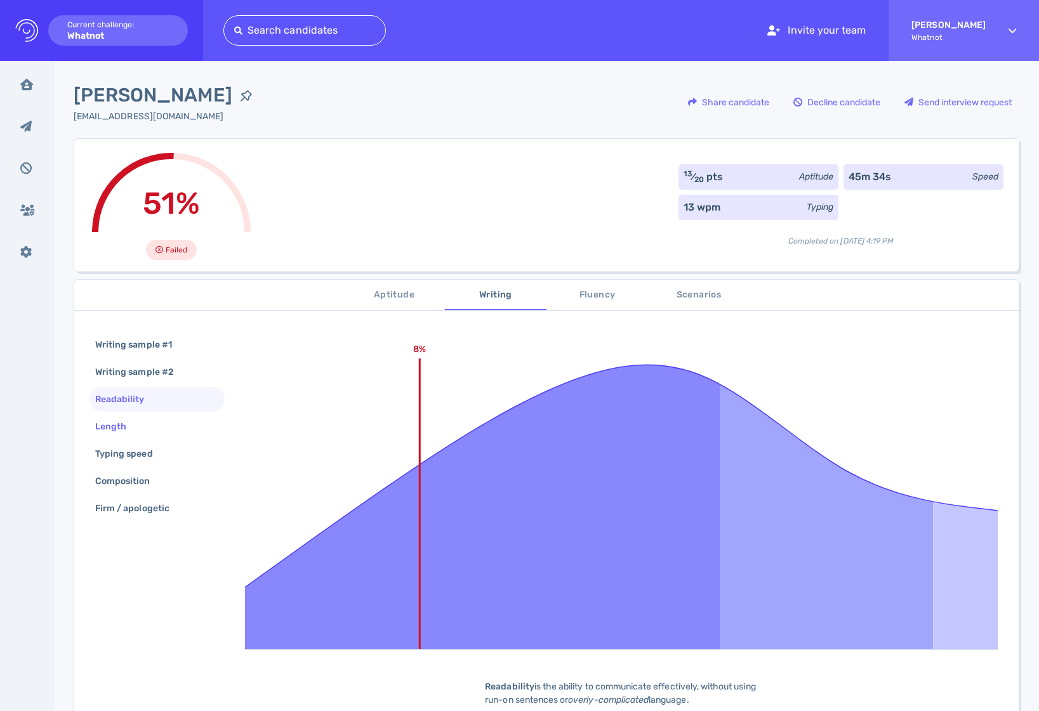
click at [131, 426] on div "Length" at bounding box center [117, 427] width 49 height 18
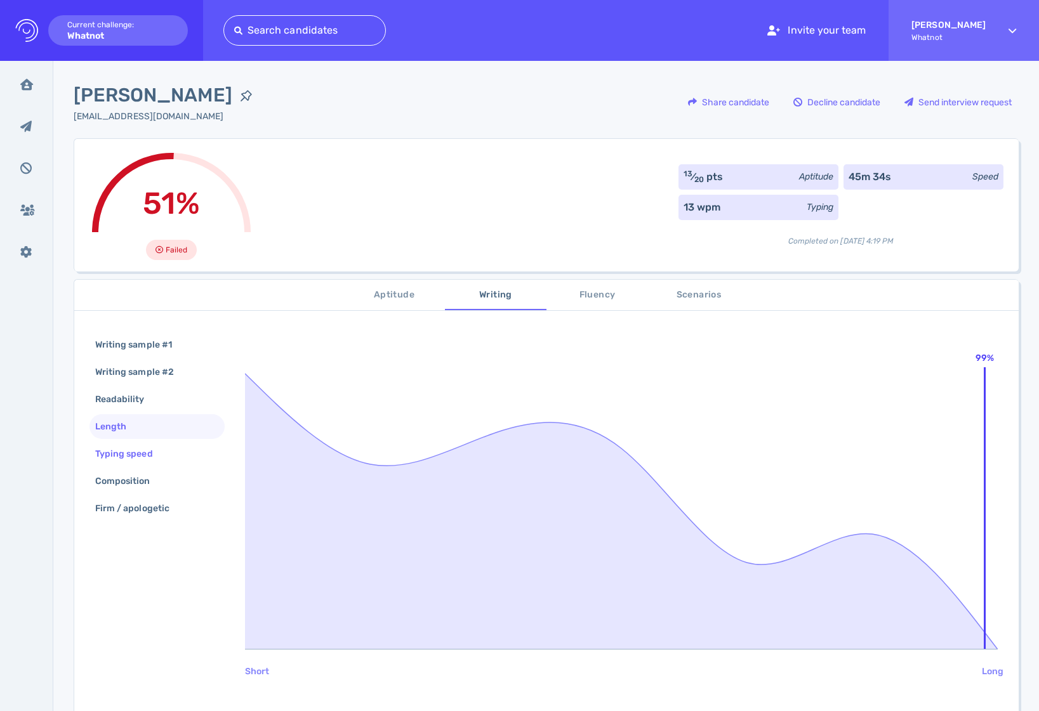
click at [142, 453] on div "Typing speed" at bounding box center [131, 454] width 76 height 18
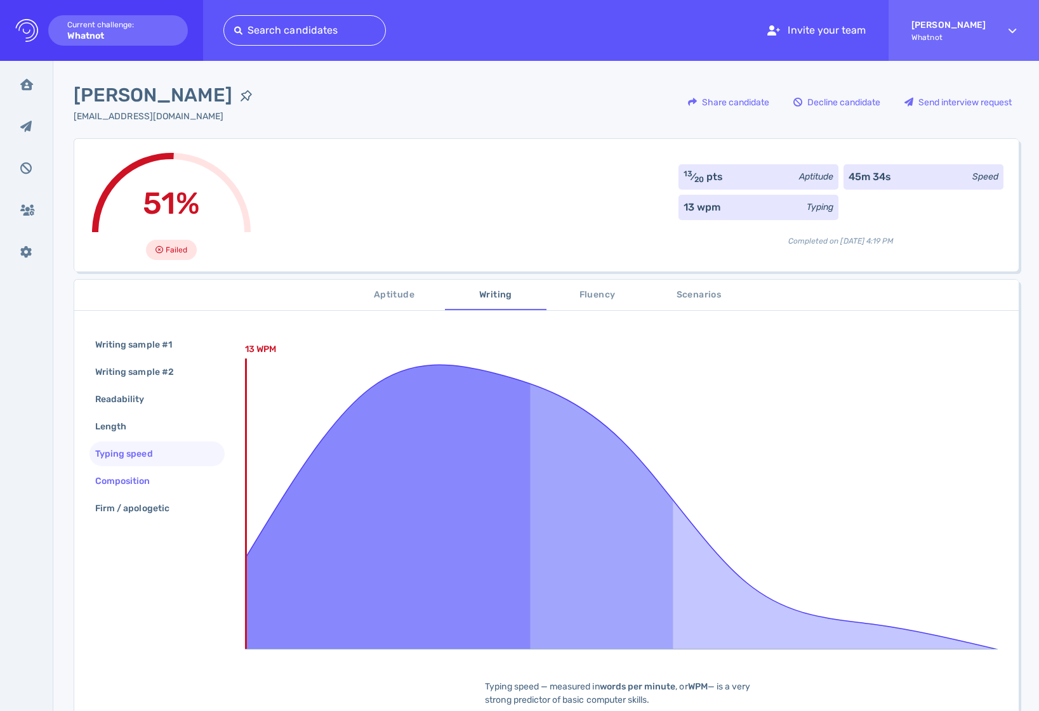
click at [171, 479] on div "Composition" at bounding box center [156, 481] width 135 height 25
